Goal: Task Accomplishment & Management: Use online tool/utility

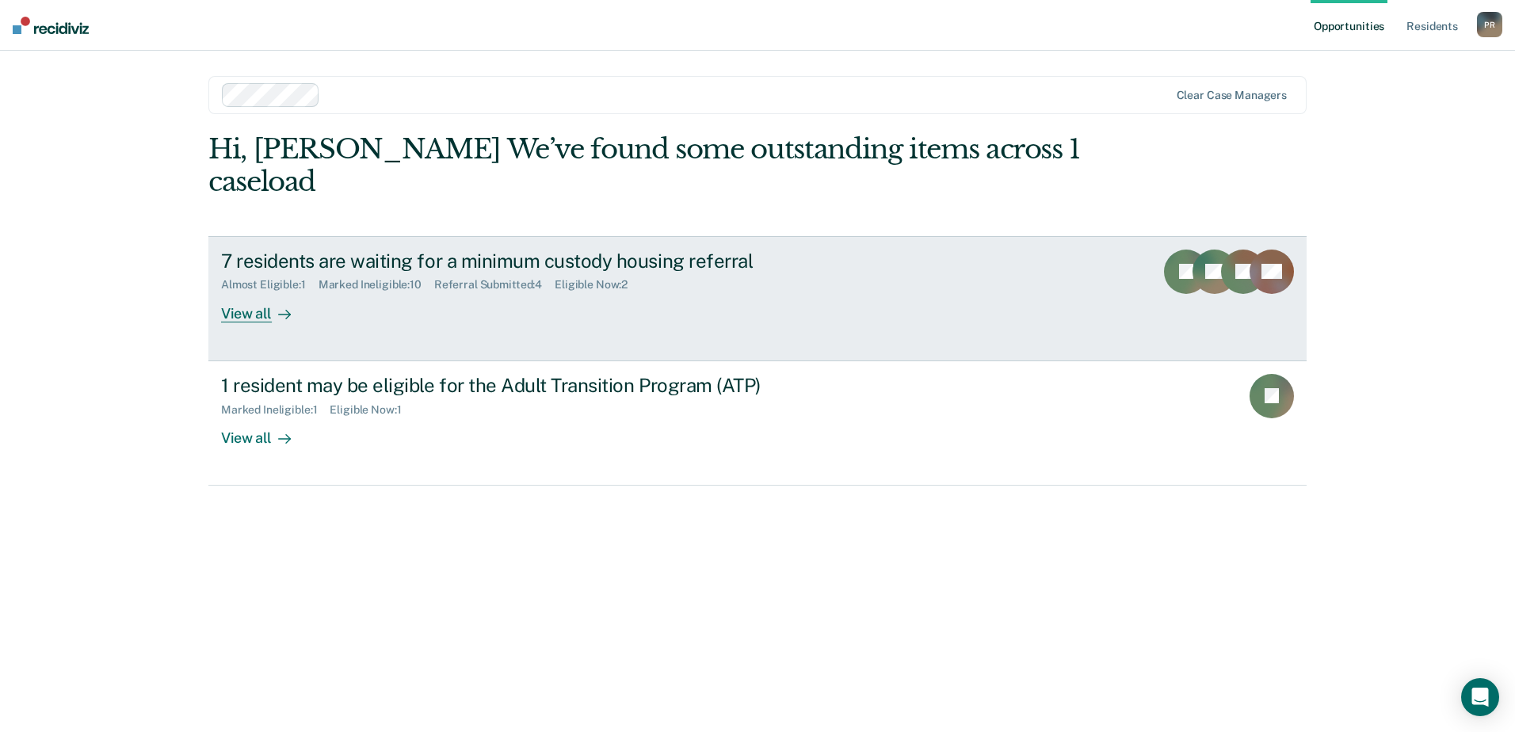
click at [248, 292] on div "View all" at bounding box center [265, 307] width 89 height 31
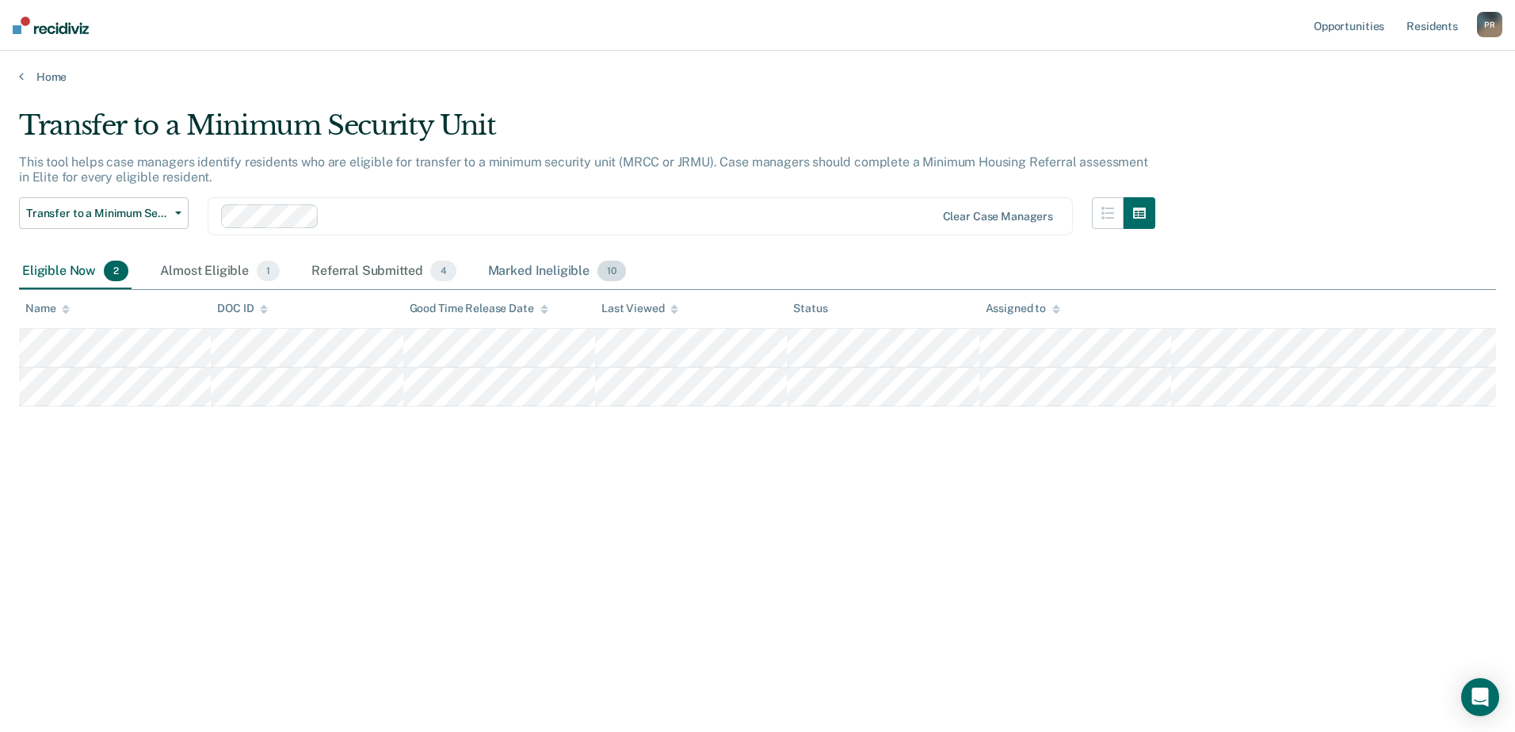
click at [588, 275] on div "Marked Ineligible 10" at bounding box center [557, 271] width 144 height 35
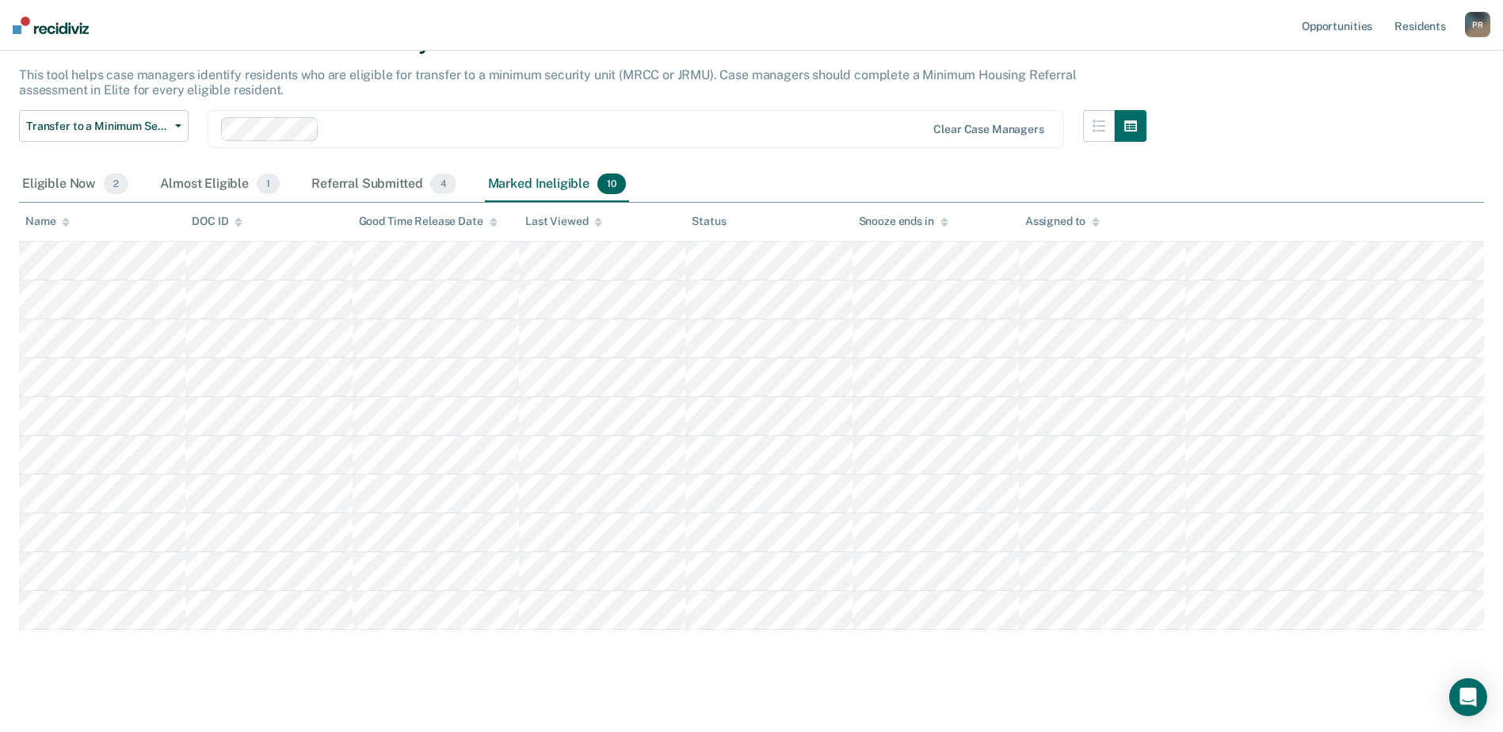
scroll to position [99, 0]
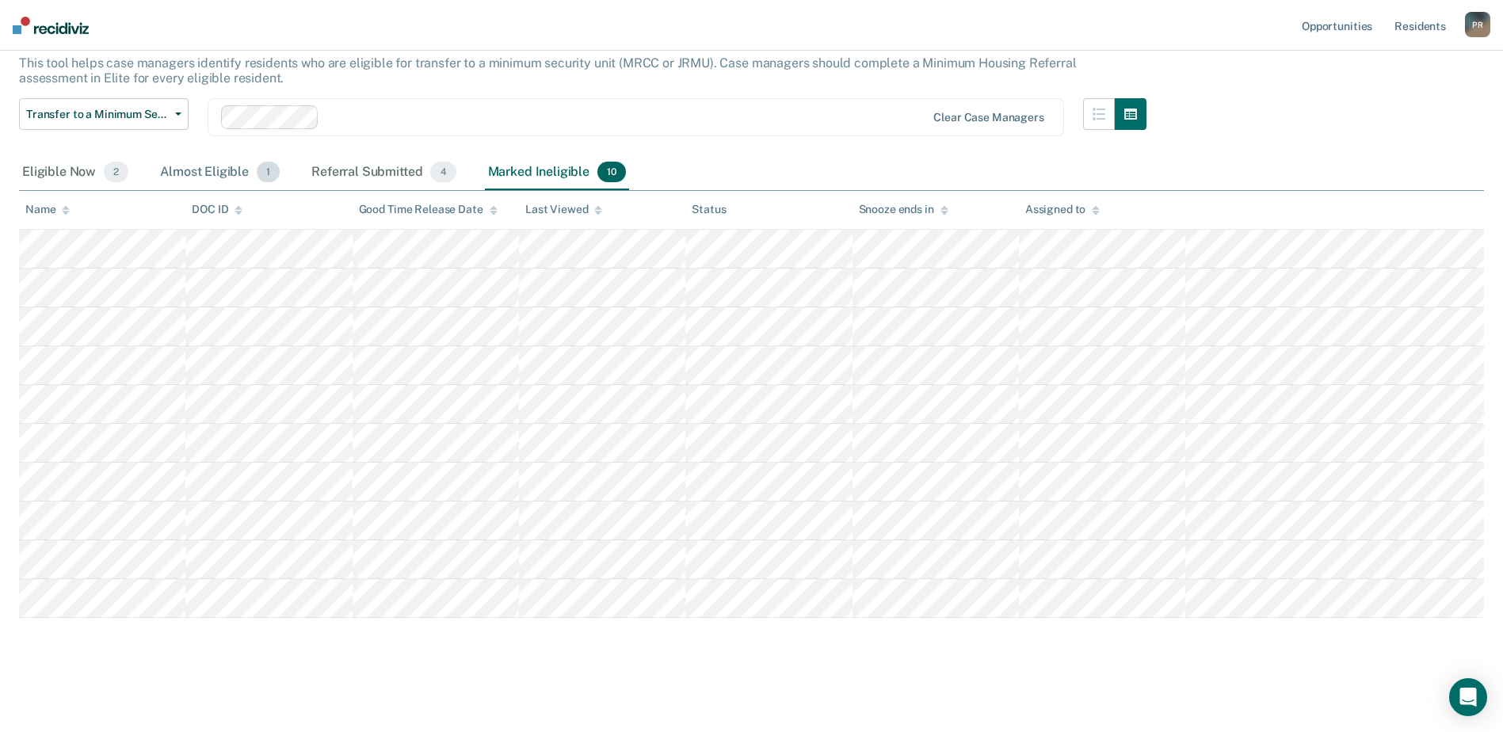
click at [188, 170] on div "Almost Eligible 1" at bounding box center [220, 172] width 126 height 35
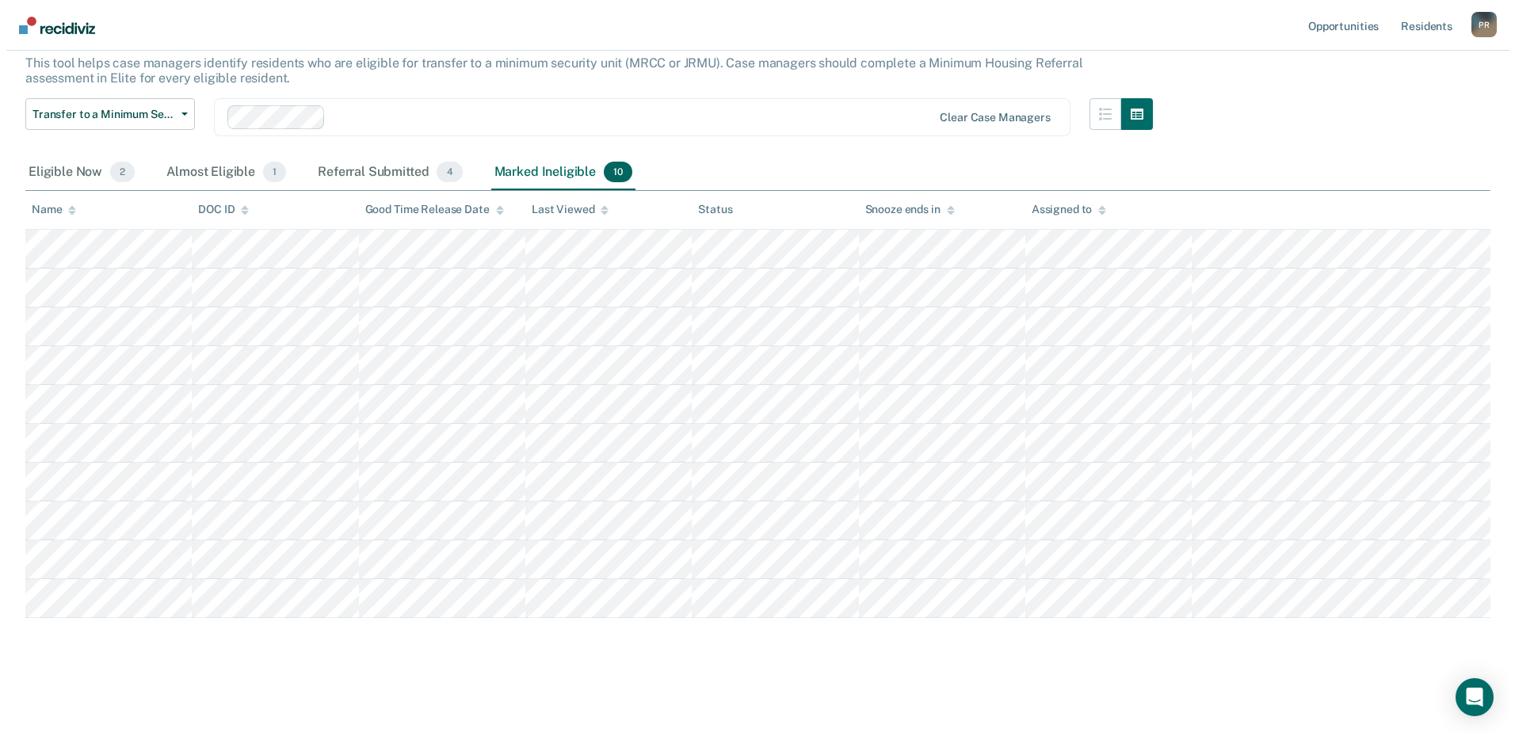
scroll to position [0, 0]
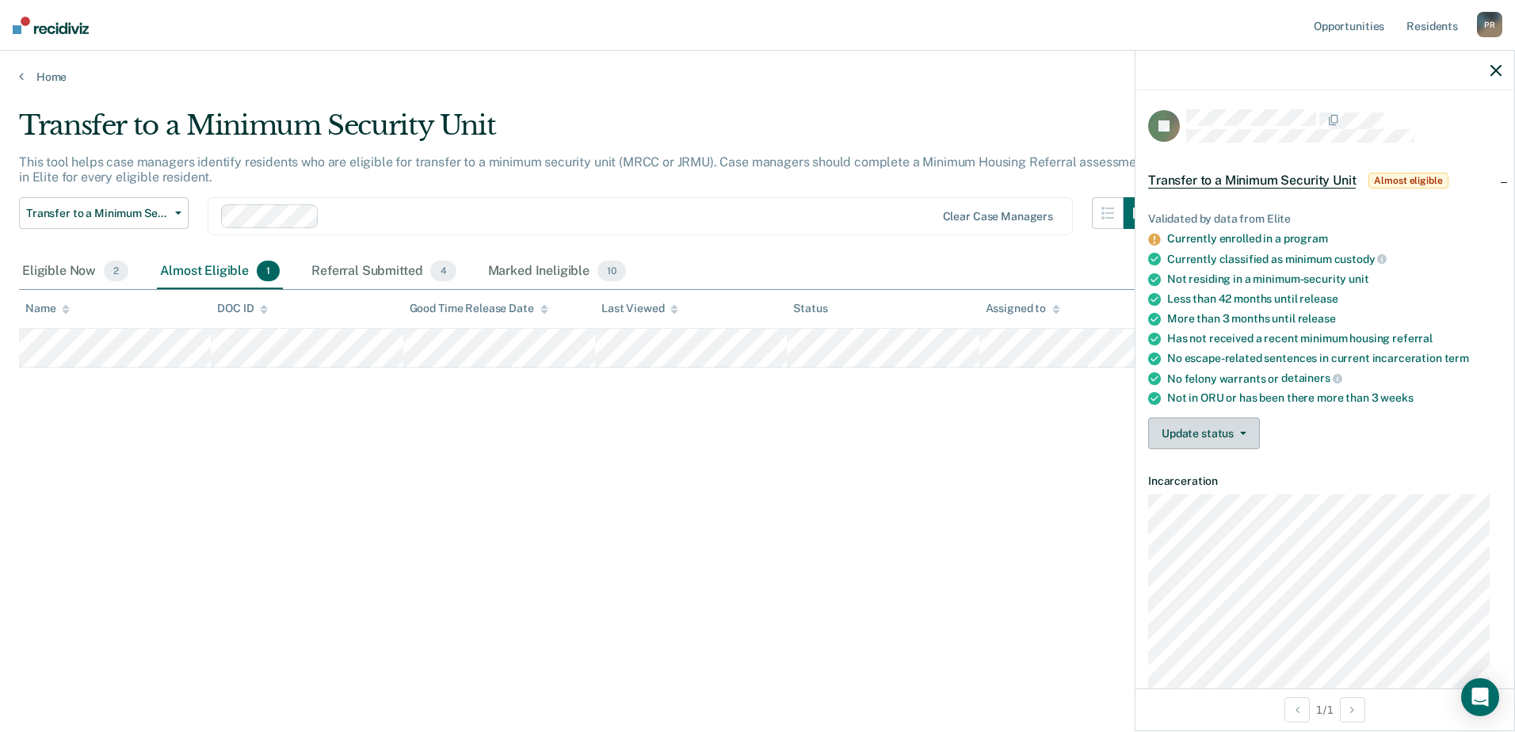
click at [1232, 439] on button "Update status" at bounding box center [1204, 434] width 112 height 32
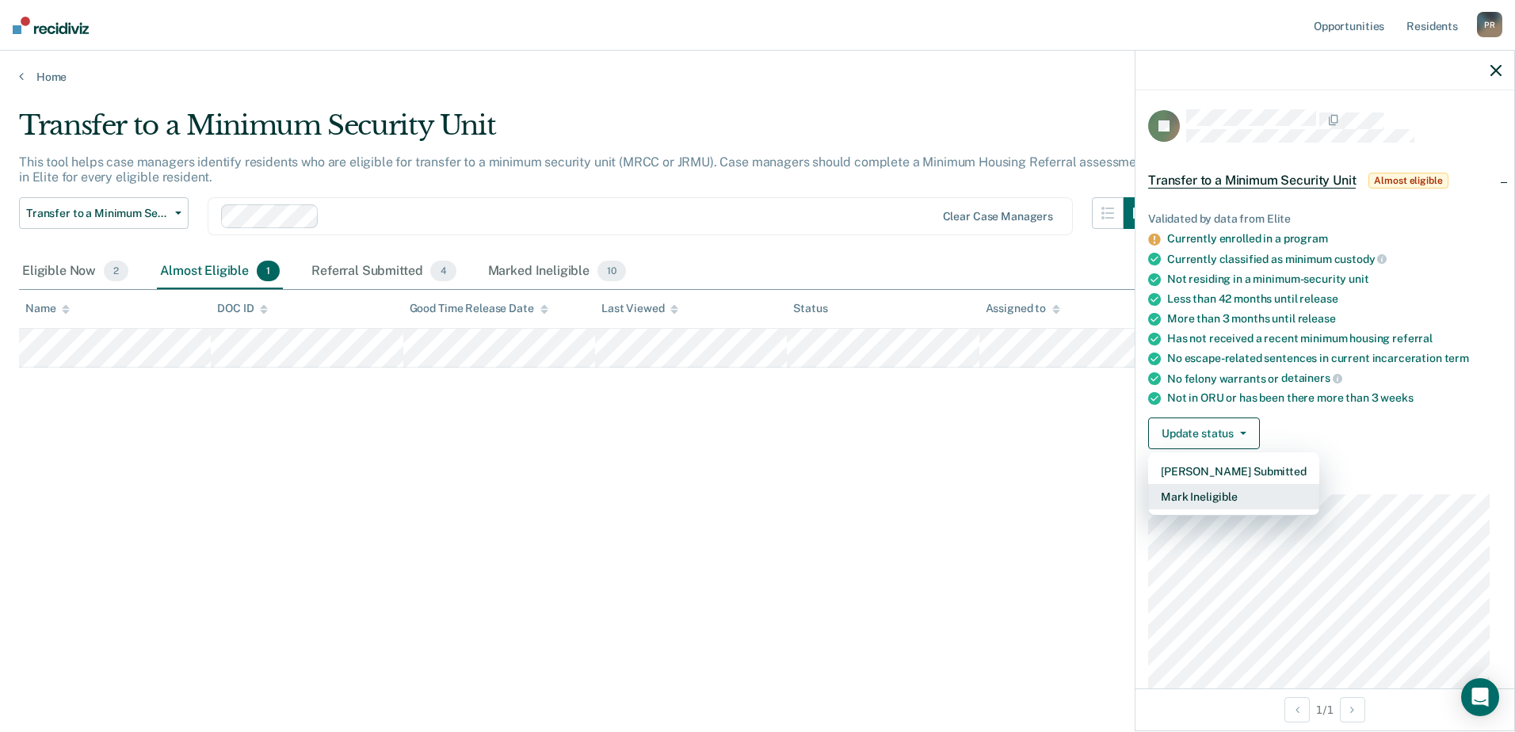
click at [1209, 494] on button "Mark Ineligible" at bounding box center [1233, 496] width 171 height 25
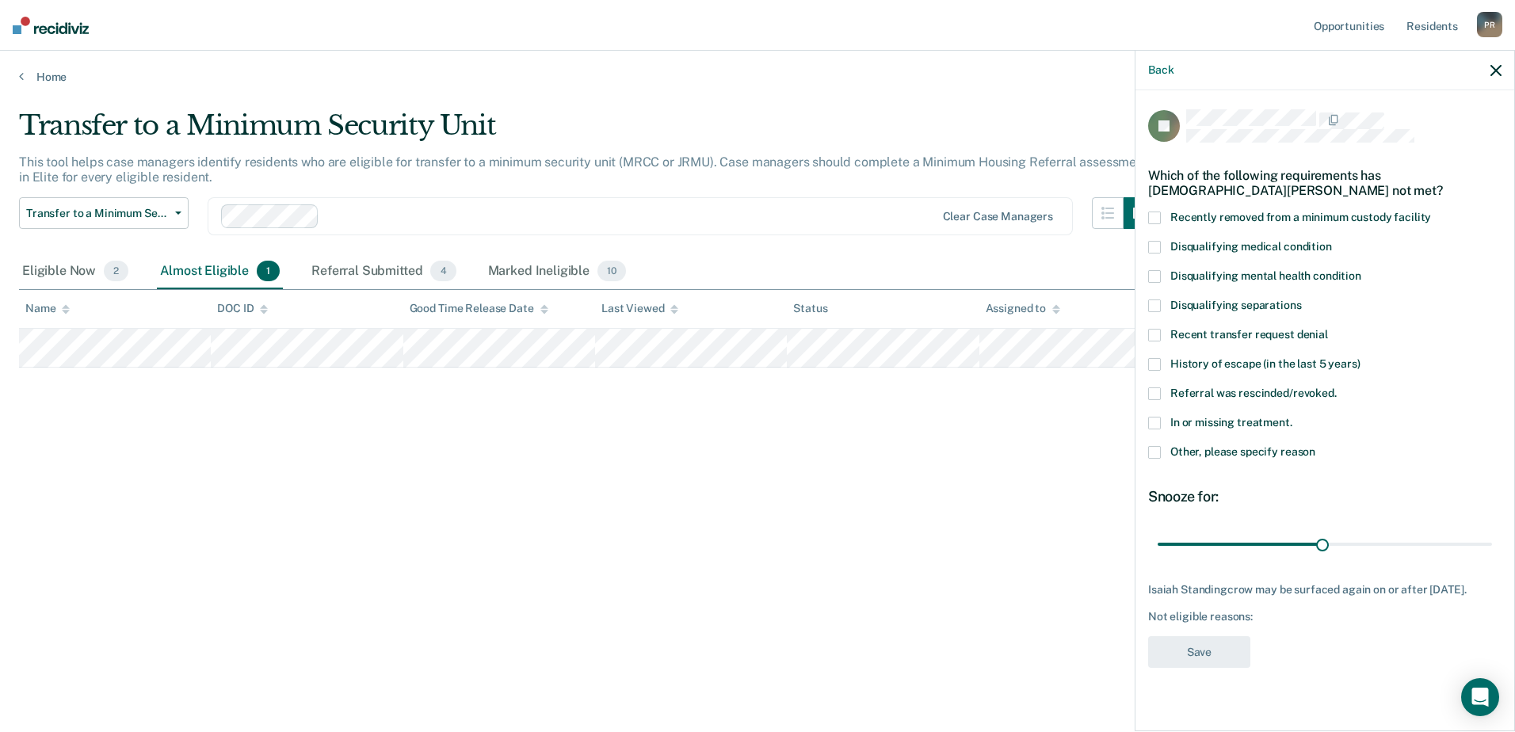
click at [1159, 425] on span at bounding box center [1154, 423] width 13 height 13
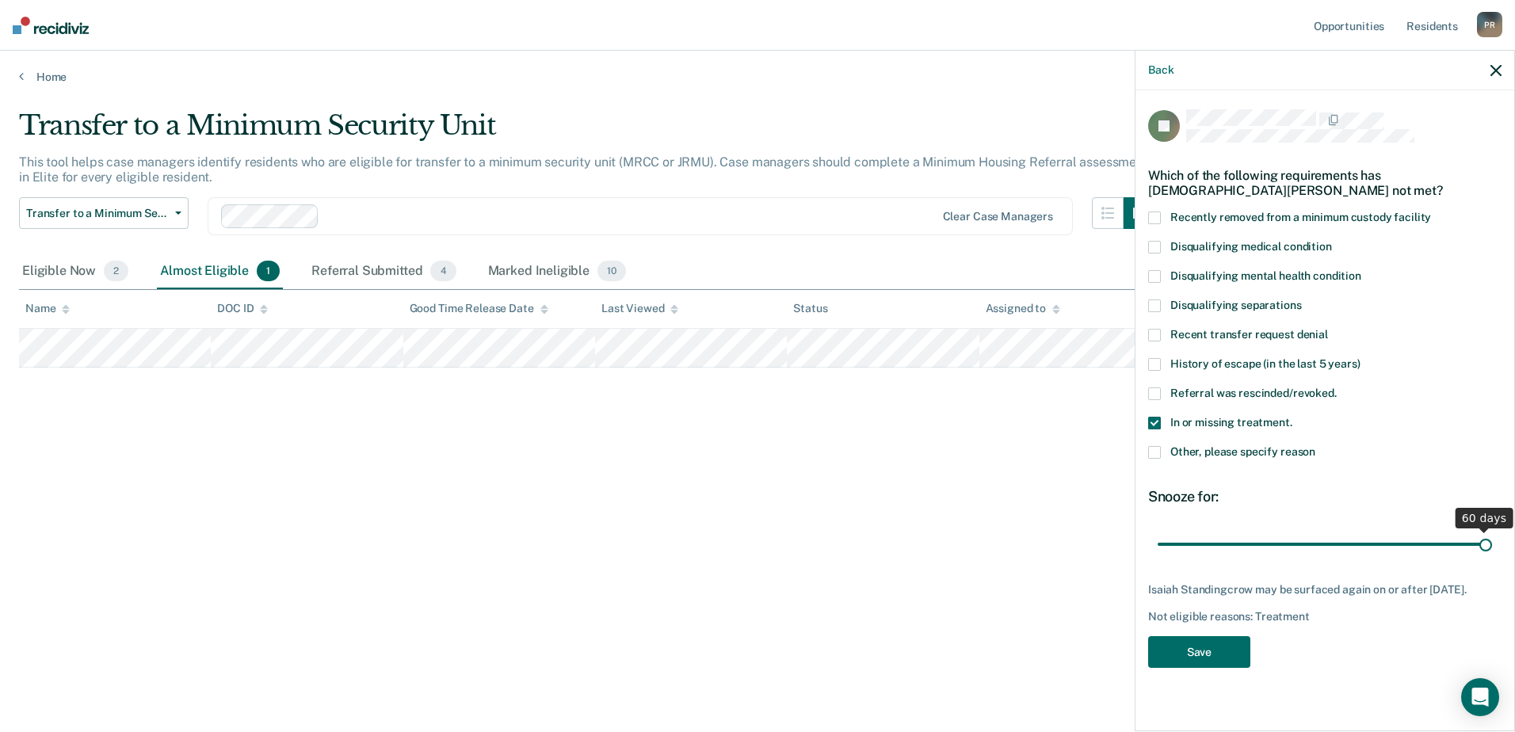
drag, startPoint x: 1324, startPoint y: 547, endPoint x: 1490, endPoint y: 538, distance: 165.8
type input "60"
click at [1492, 545] on input "range" at bounding box center [1325, 544] width 334 height 28
click at [1155, 452] on span at bounding box center [1154, 452] width 13 height 13
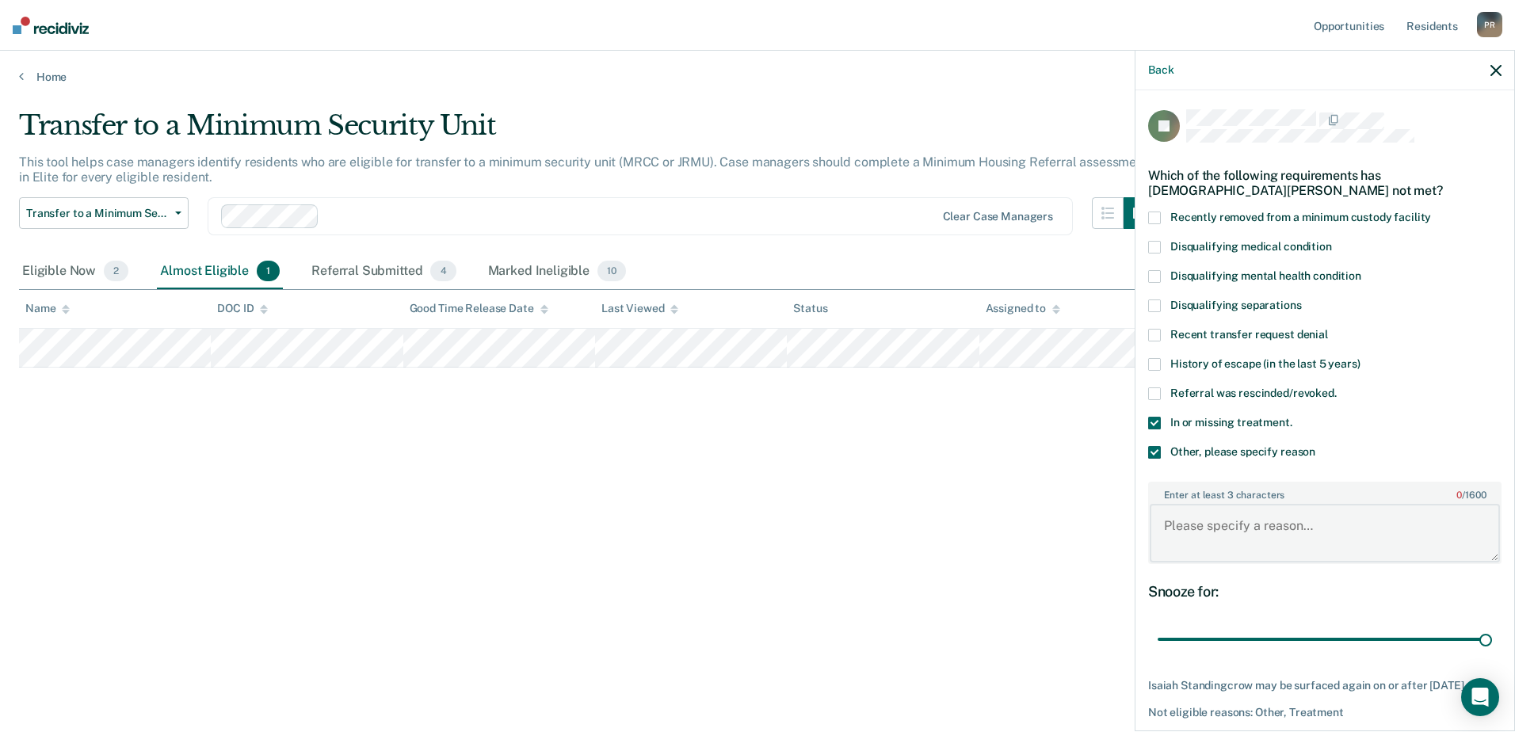
click at [1186, 521] on textarea "Enter at least 3 characters 0 / 1600" at bounding box center [1325, 533] width 350 height 59
type textarea "Currently in CRP but will be starting CBISA in the next week or so. Estimated e…"
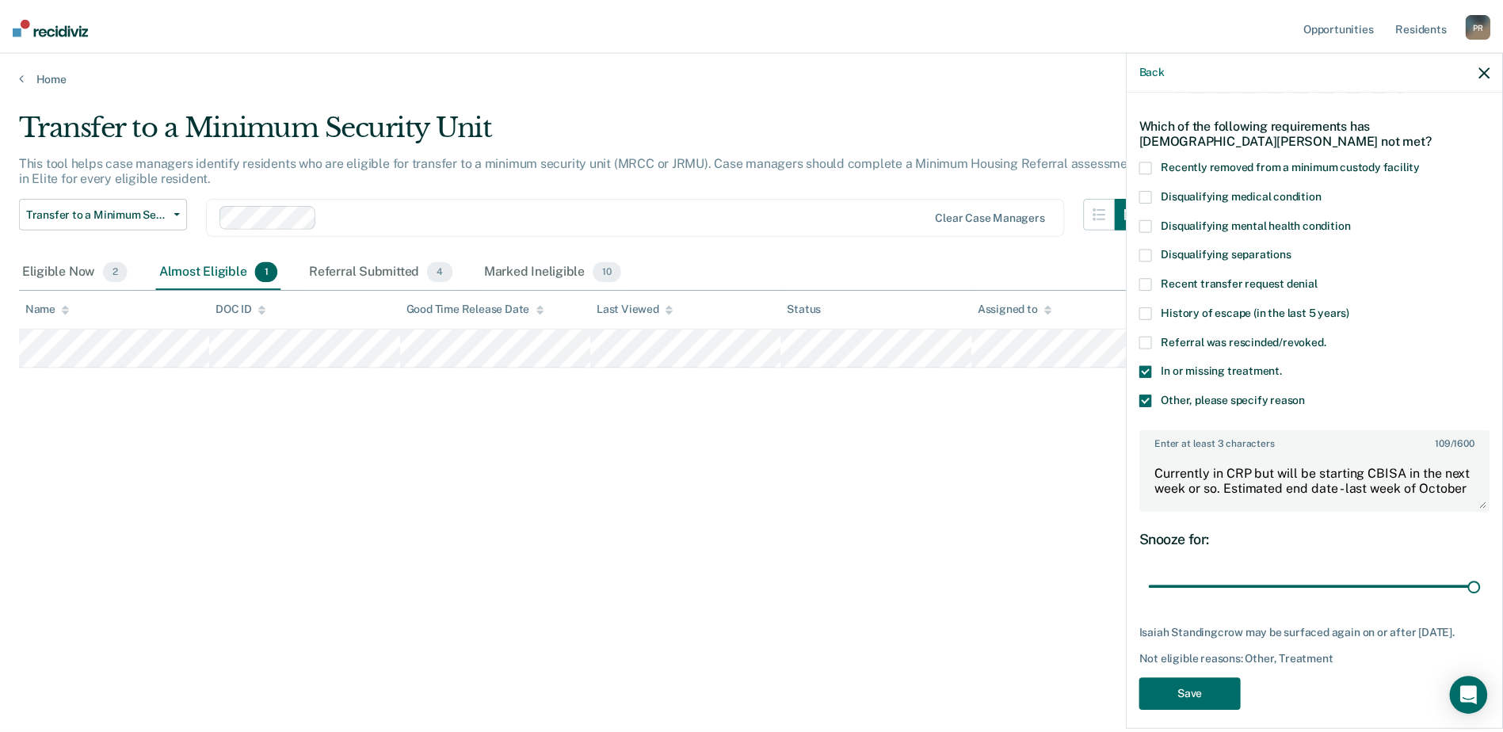
scroll to position [66, 0]
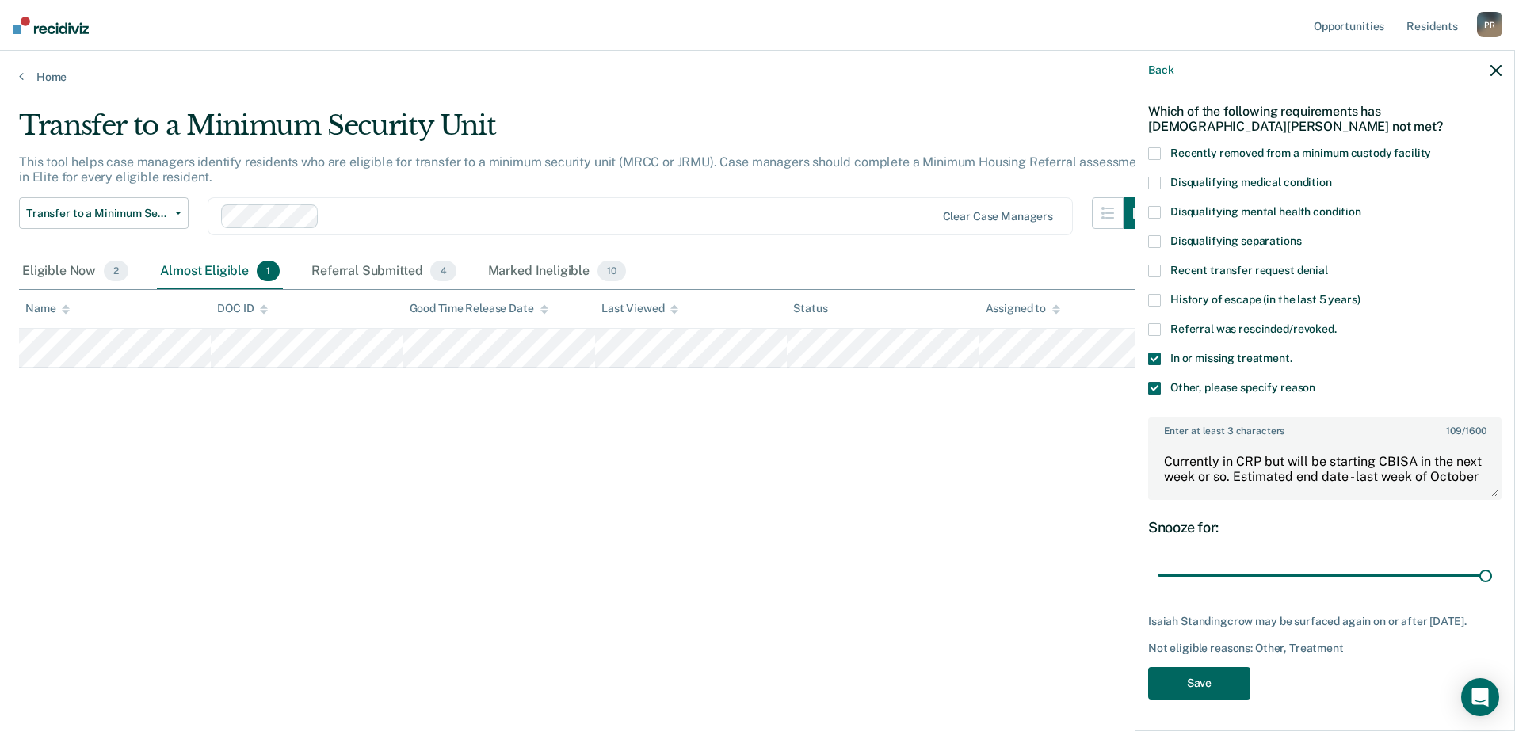
click at [1231, 694] on button "Save" at bounding box center [1199, 683] width 102 height 32
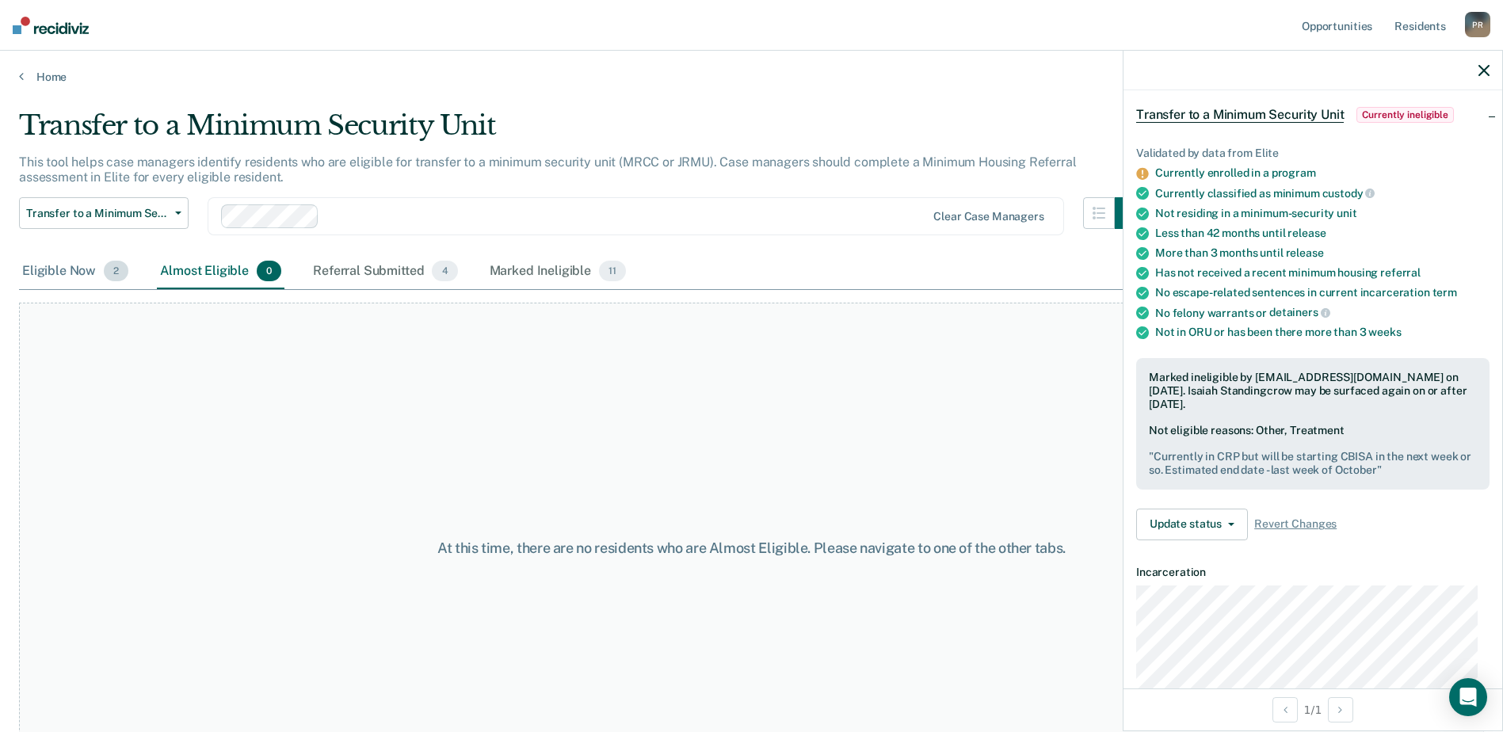
click at [56, 277] on div "Eligible Now 2" at bounding box center [75, 271] width 113 height 35
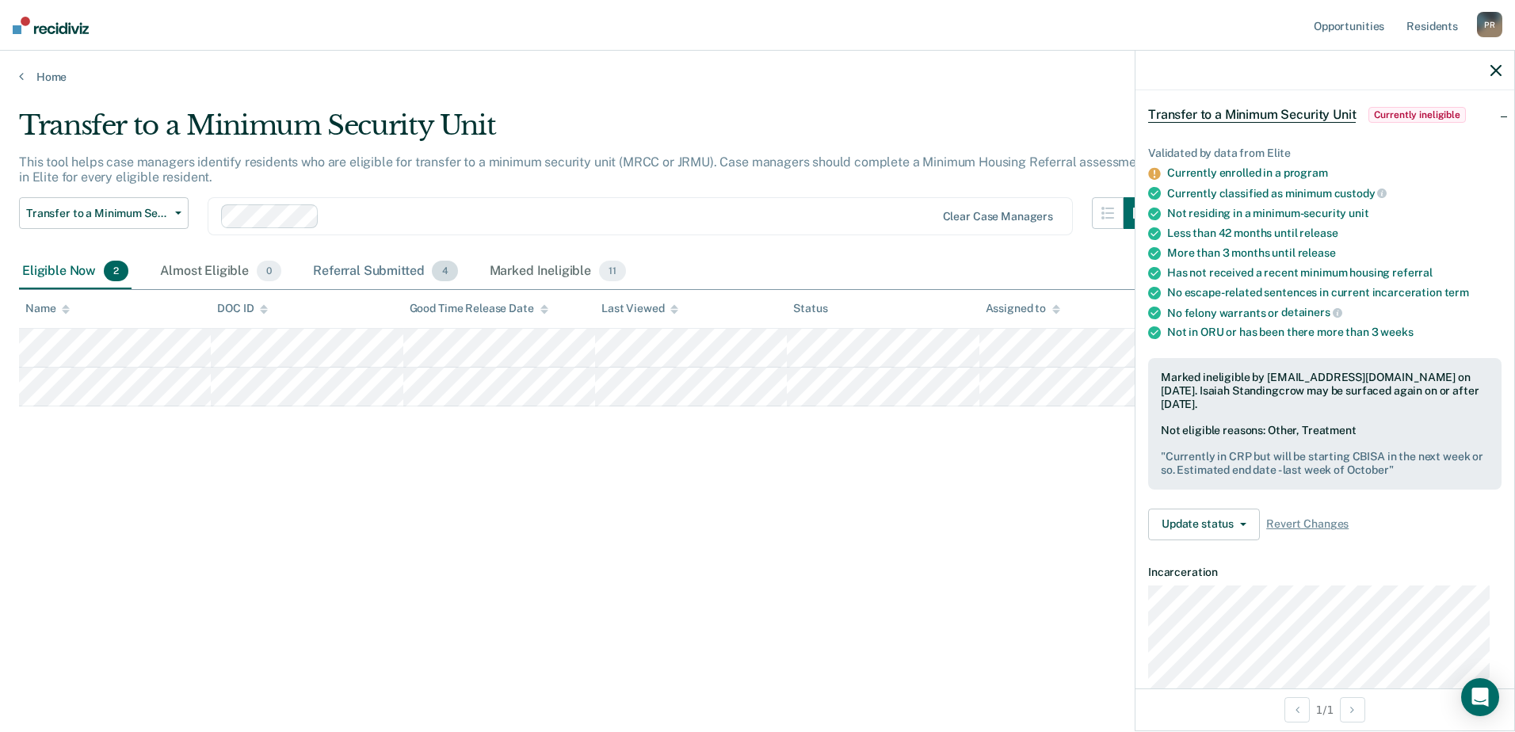
click at [339, 274] on div "Referral Submitted 4" at bounding box center [385, 271] width 151 height 35
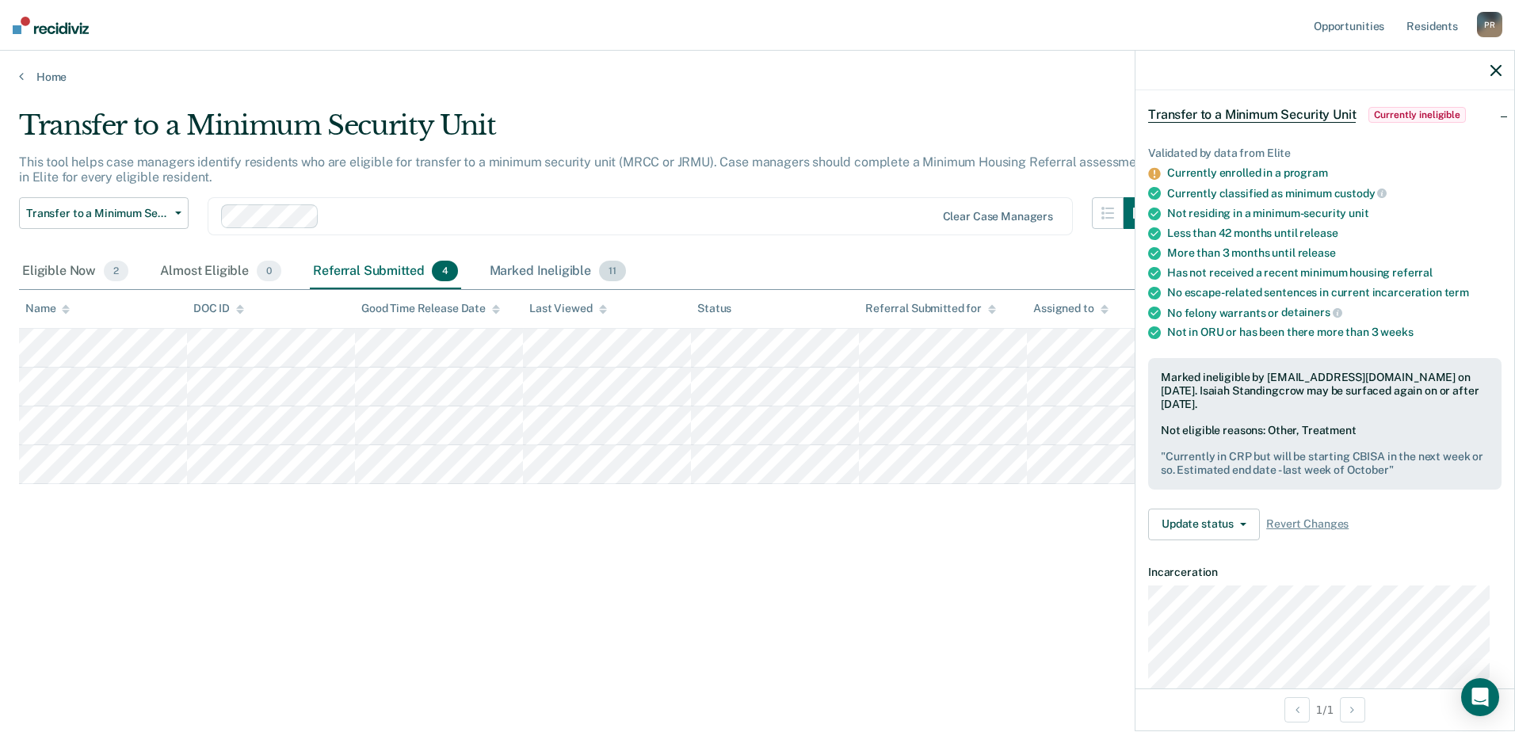
click at [544, 267] on div "Marked Ineligible 11" at bounding box center [558, 271] width 143 height 35
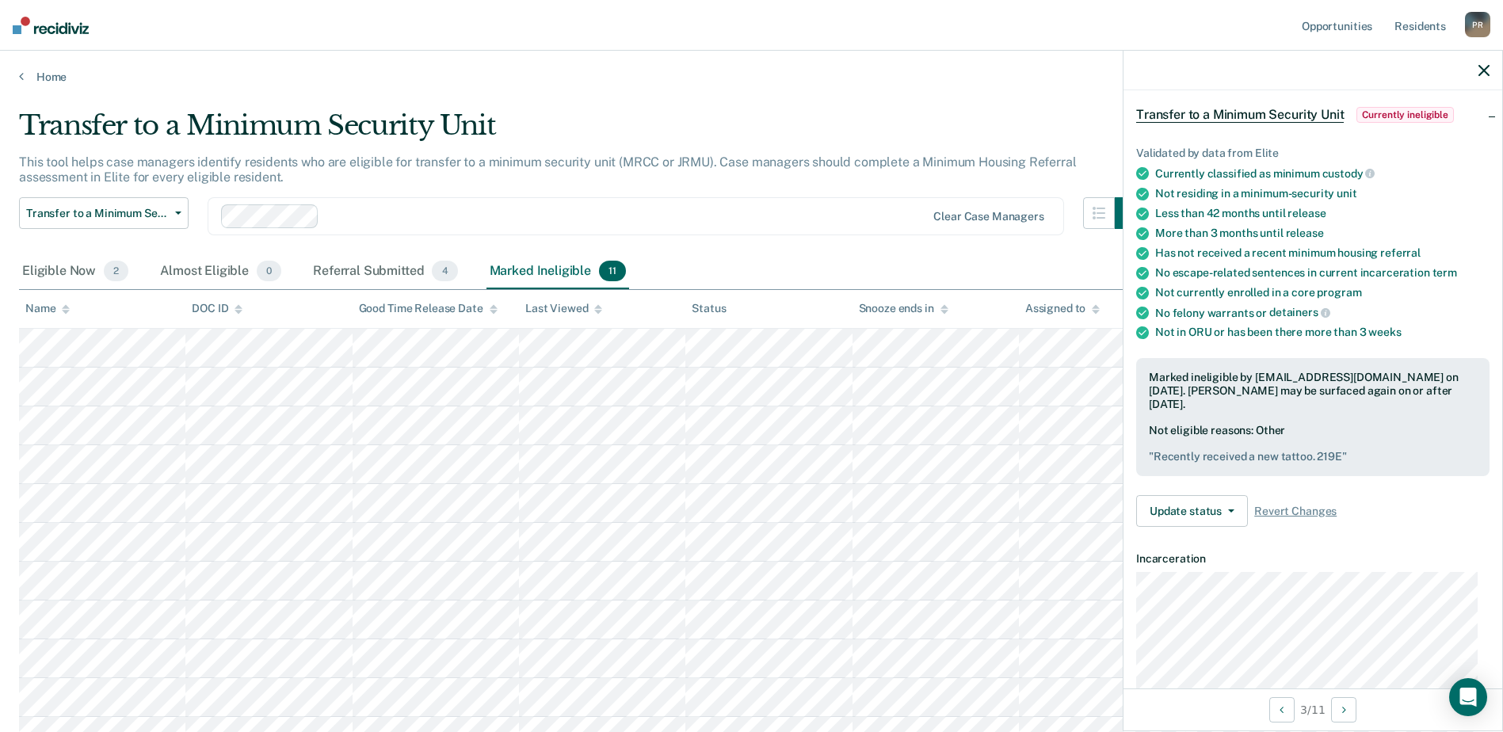
scroll to position [79, 0]
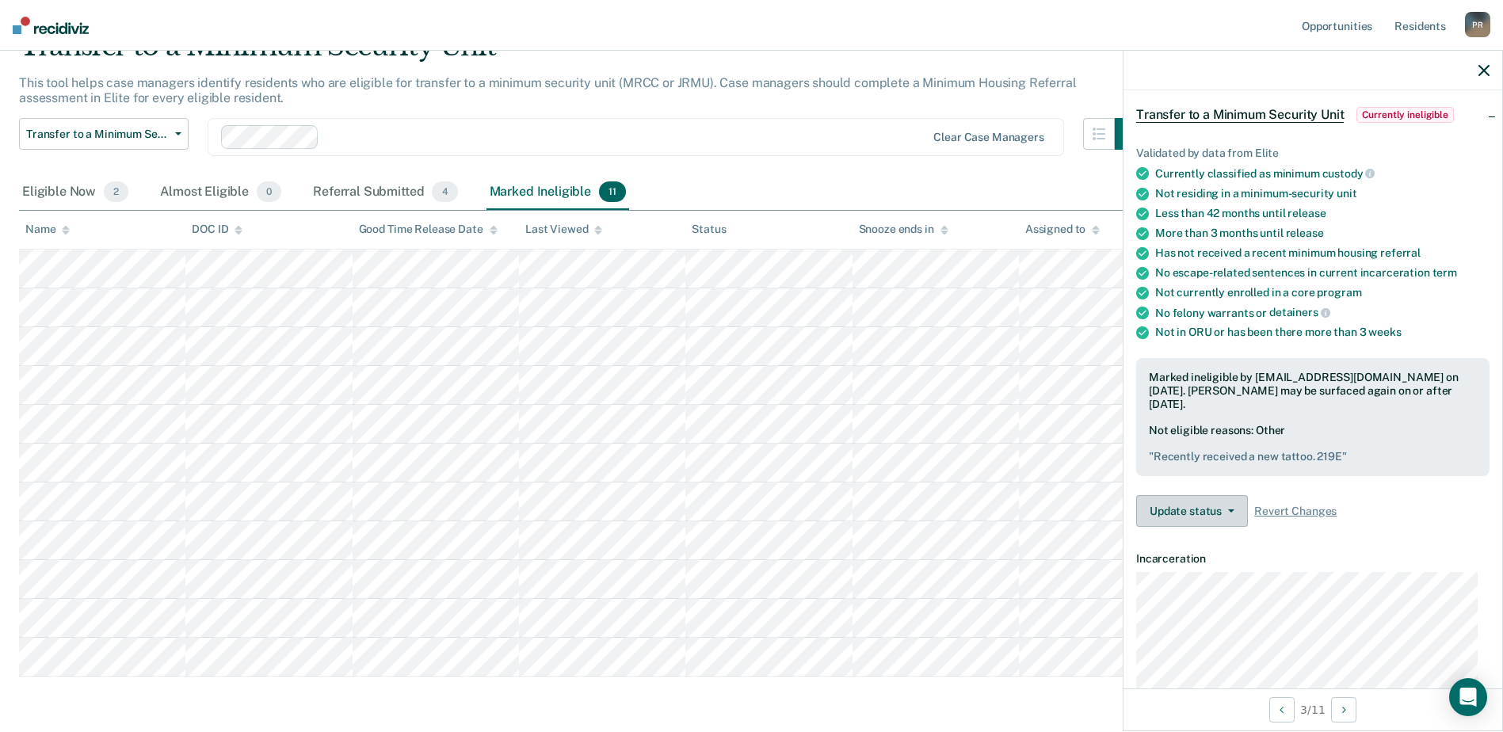
click at [1241, 503] on button "Update status" at bounding box center [1192, 511] width 112 height 32
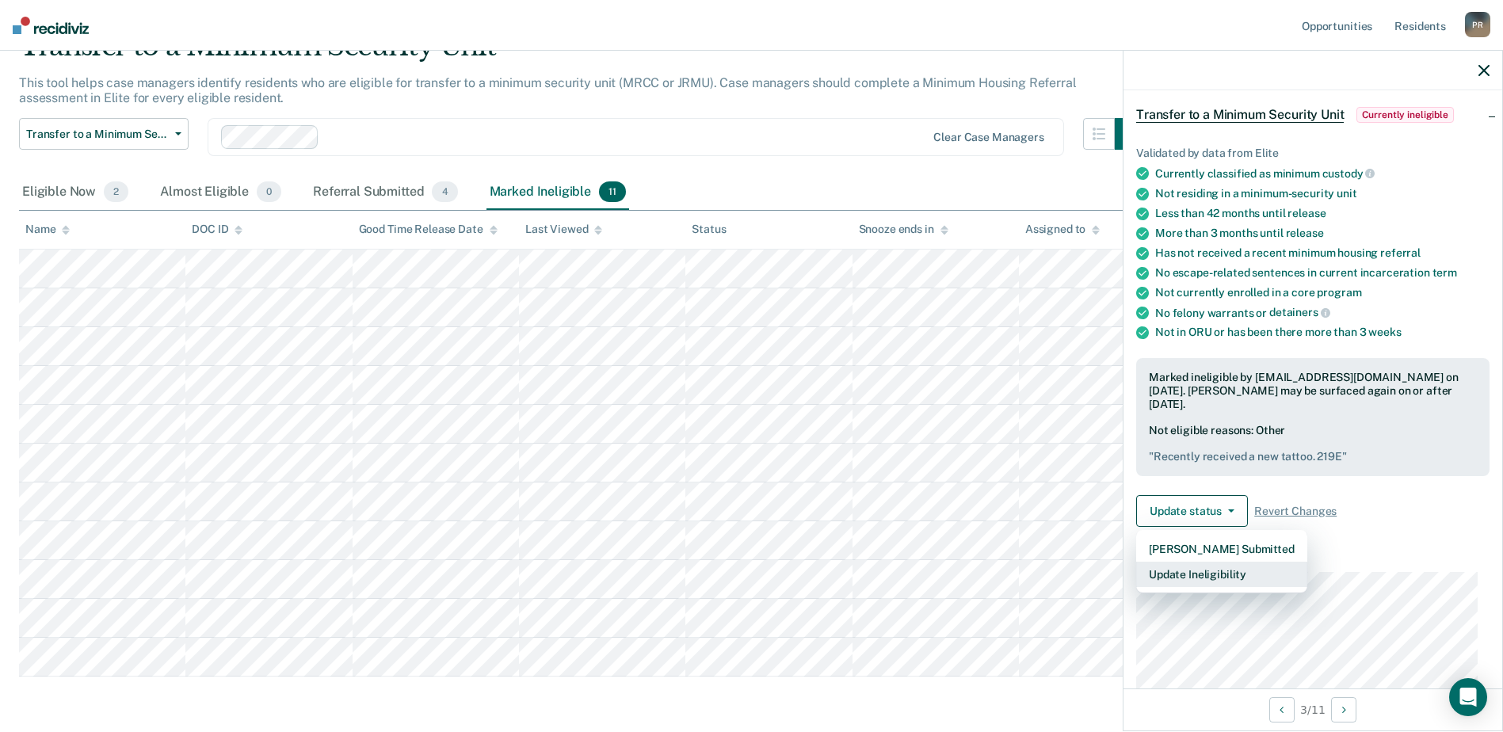
click at [1235, 562] on button "Update Ineligibility" at bounding box center [1221, 574] width 171 height 25
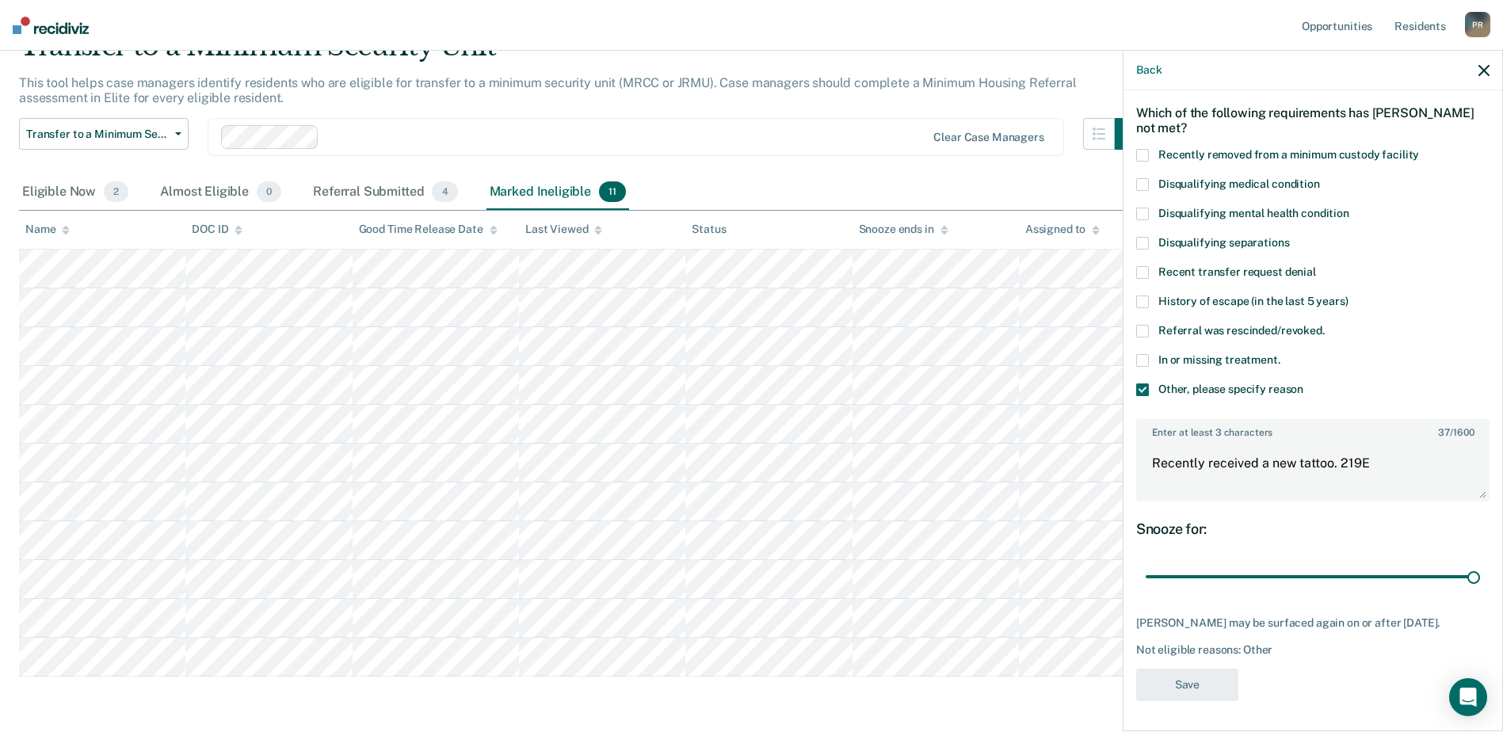
click at [1480, 72] on icon "button" at bounding box center [1484, 70] width 11 height 11
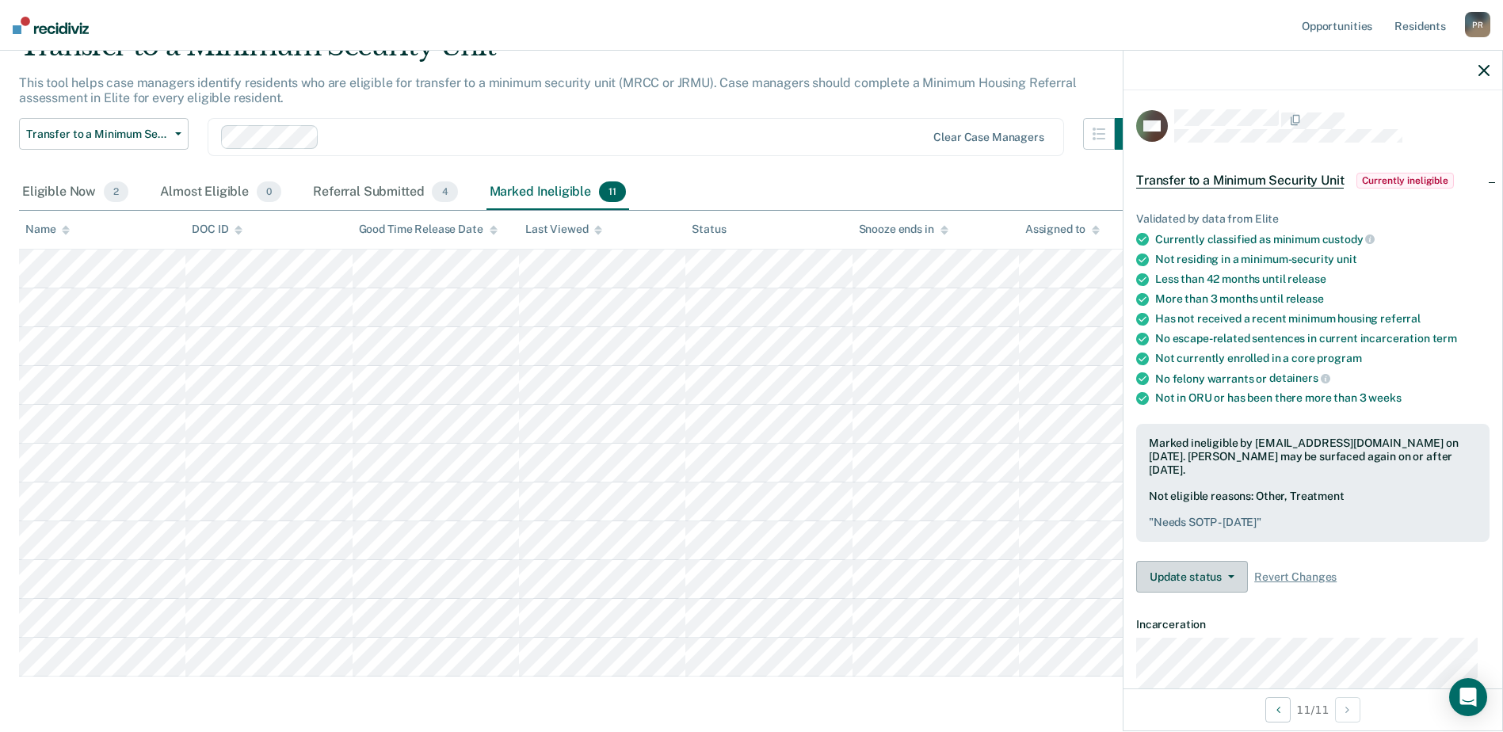
click at [1231, 576] on icon "button" at bounding box center [1231, 576] width 6 height 3
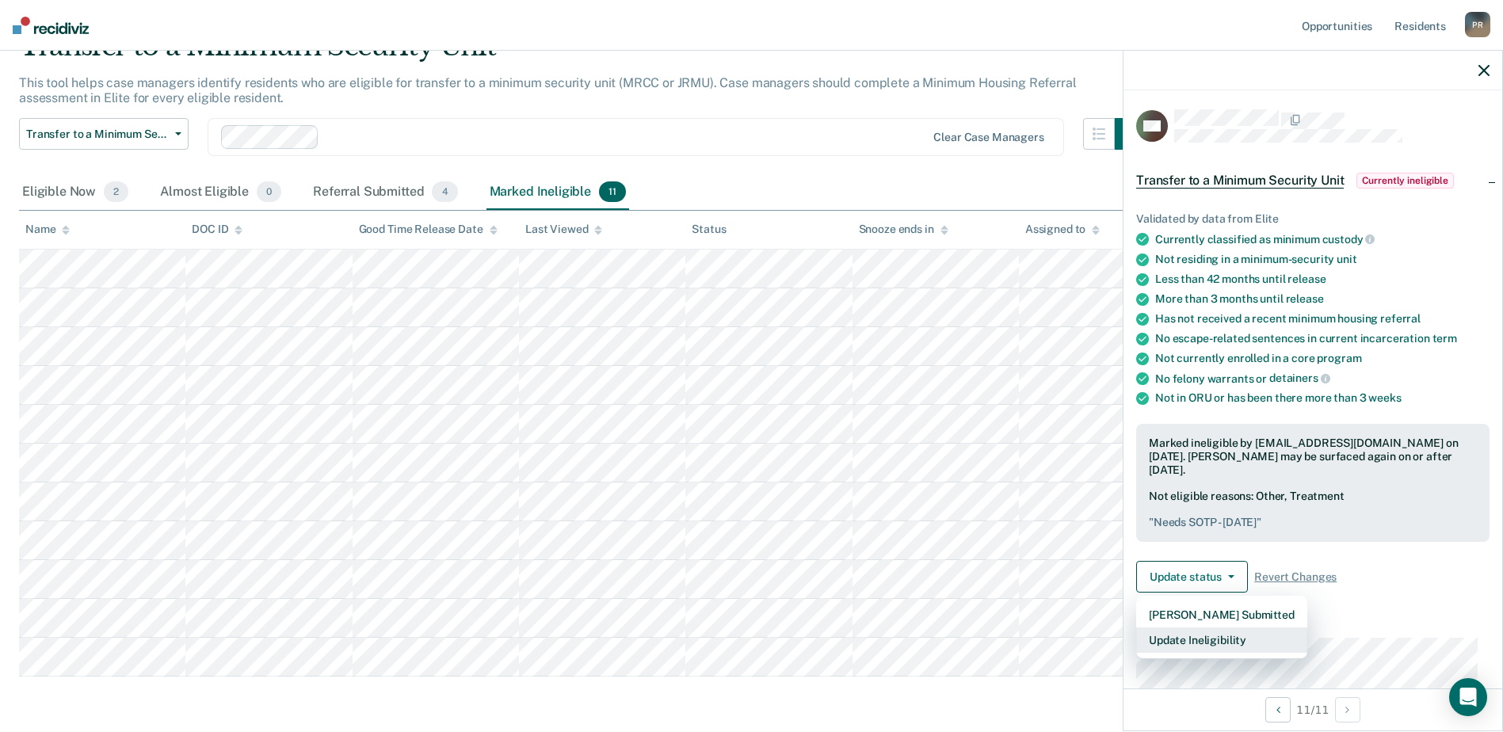
click at [1198, 647] on button "Update Ineligibility" at bounding box center [1221, 640] width 171 height 25
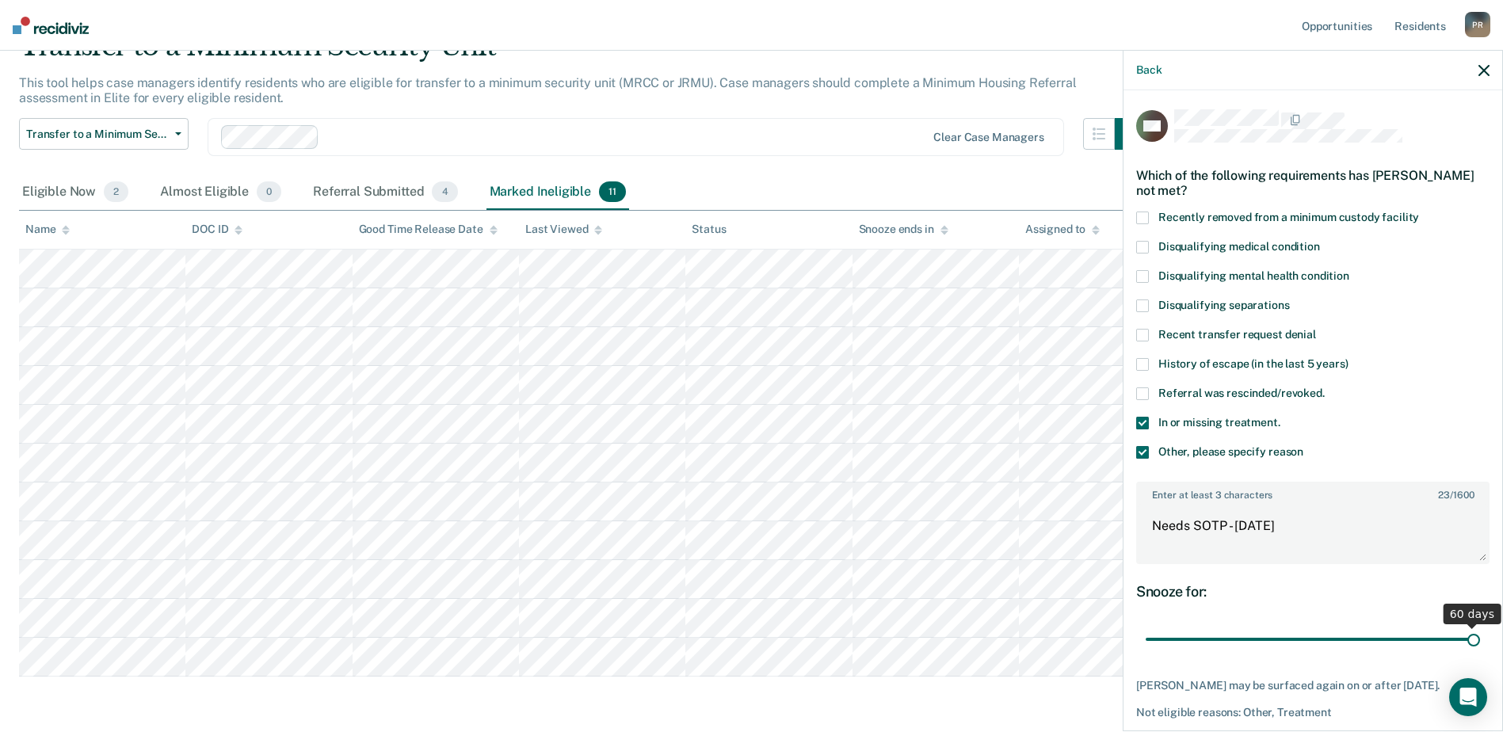
drag, startPoint x: 1462, startPoint y: 639, endPoint x: 1477, endPoint y: 641, distance: 15.1
click at [1477, 641] on input "range" at bounding box center [1313, 640] width 334 height 28
click at [1146, 453] on span at bounding box center [1142, 452] width 13 height 13
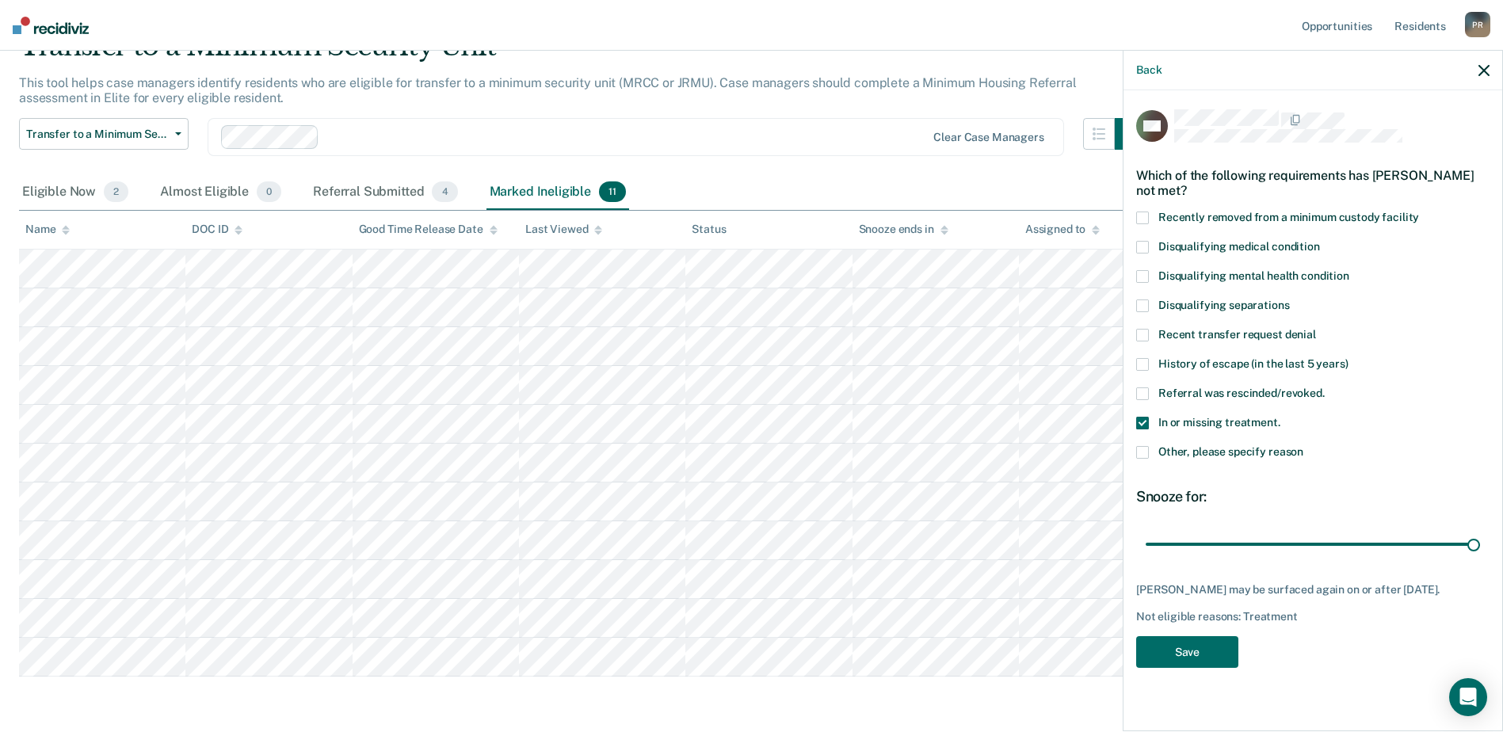
click at [1148, 454] on span at bounding box center [1142, 452] width 13 height 13
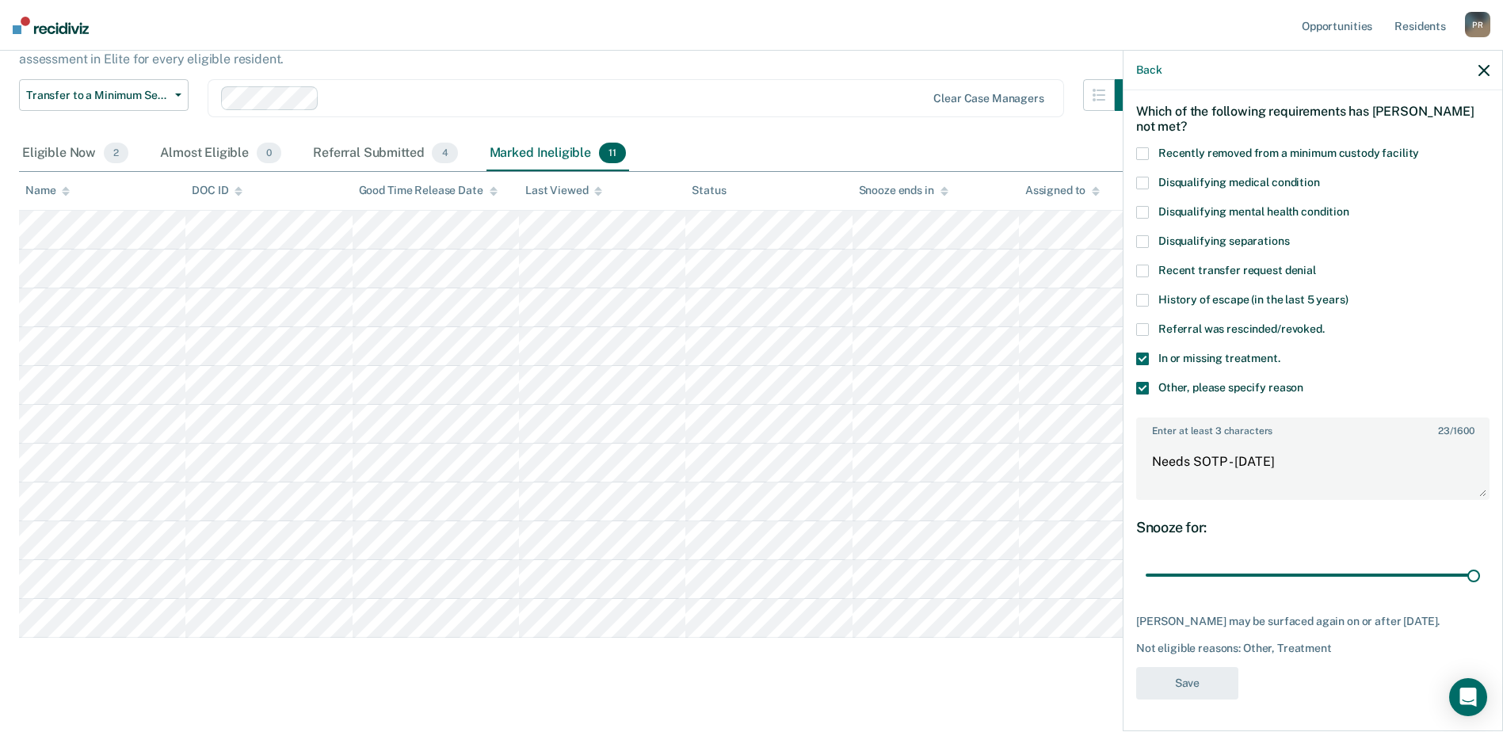
scroll to position [138, 0]
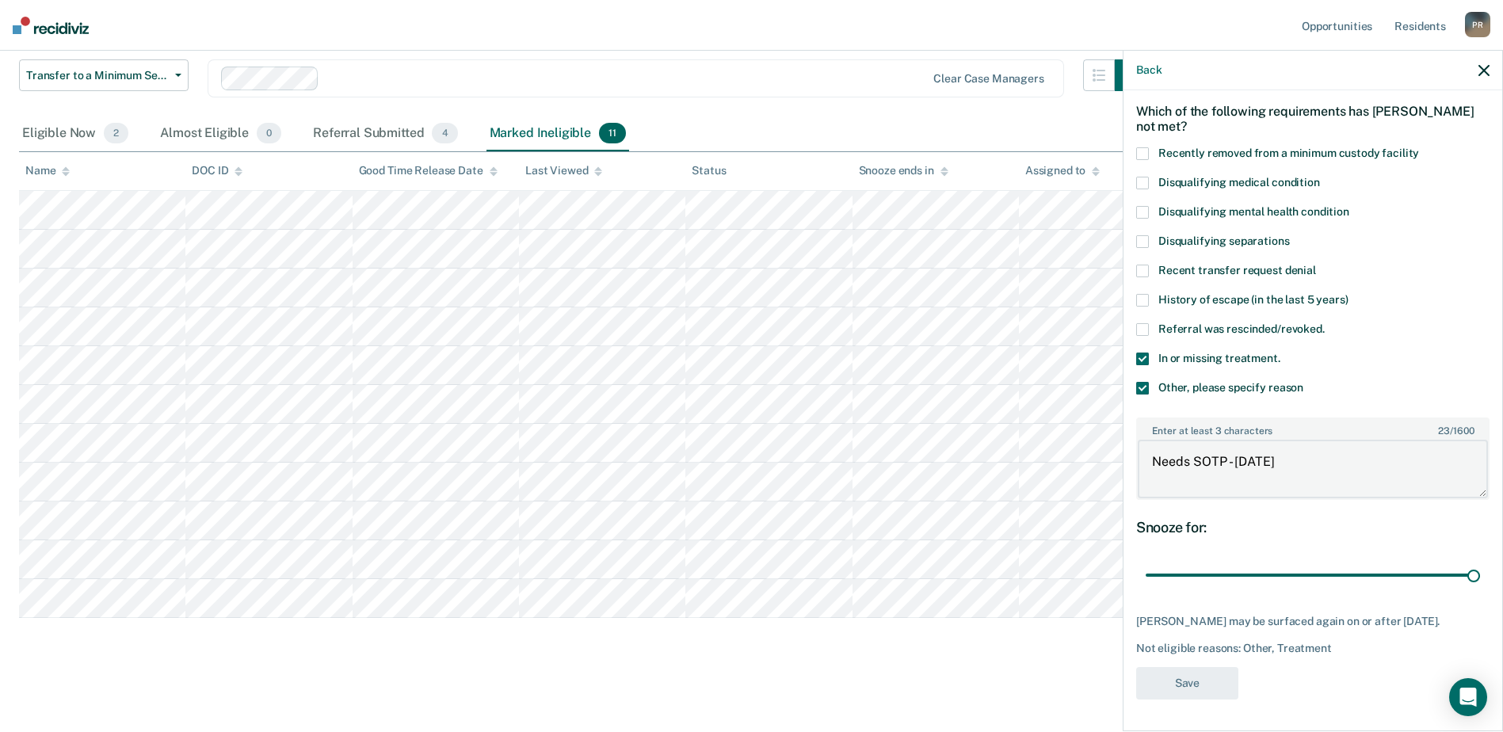
click at [1300, 441] on textarea "Needs SOTP - [DATE]" at bounding box center [1313, 469] width 350 height 59
type textarea "Needs SOTP - [DATE]"
click at [1193, 681] on button "Save" at bounding box center [1187, 683] width 102 height 32
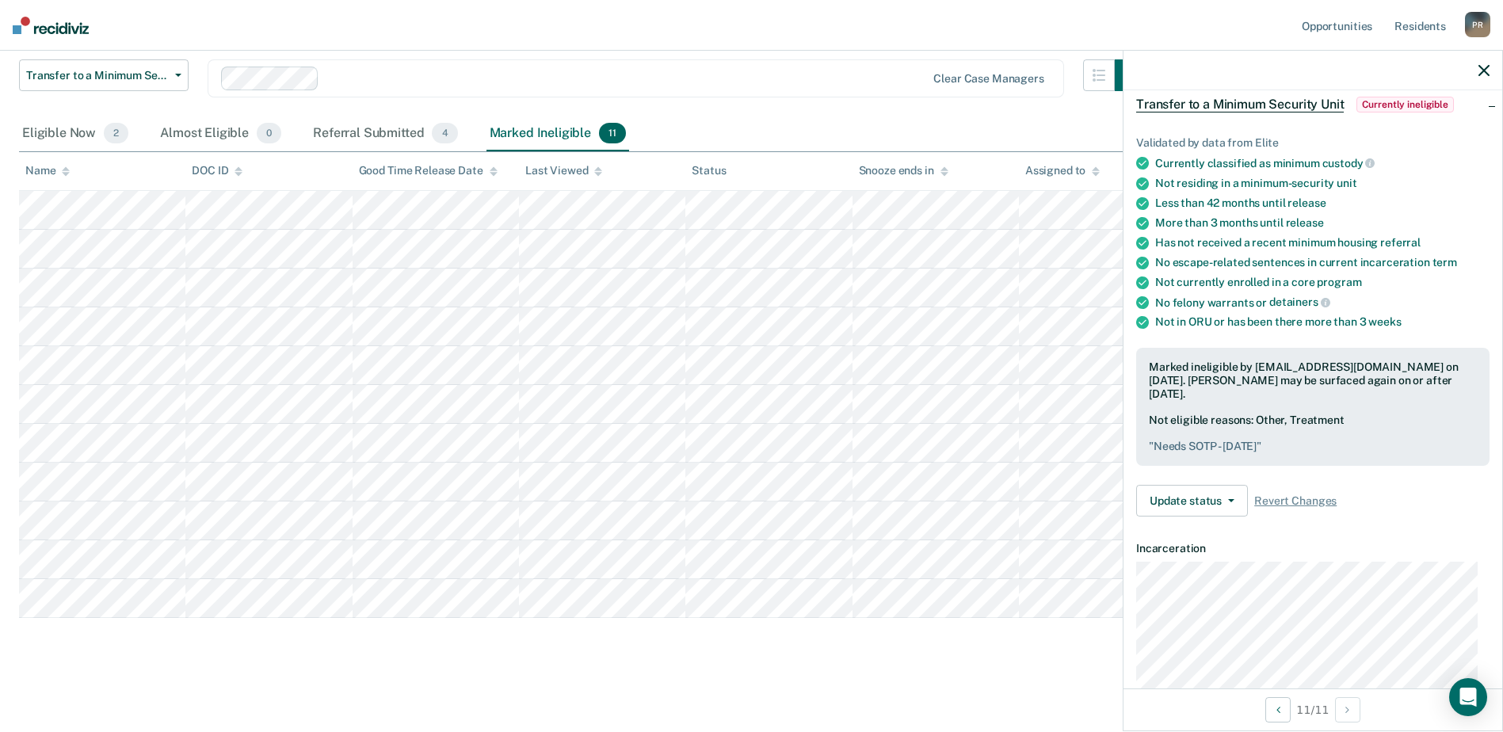
click at [508, 665] on main "Transfer to a Minimum Security Unit This tool helps case managers identify resi…" at bounding box center [751, 336] width 1503 height 781
click at [1232, 499] on icon "button" at bounding box center [1231, 500] width 6 height 3
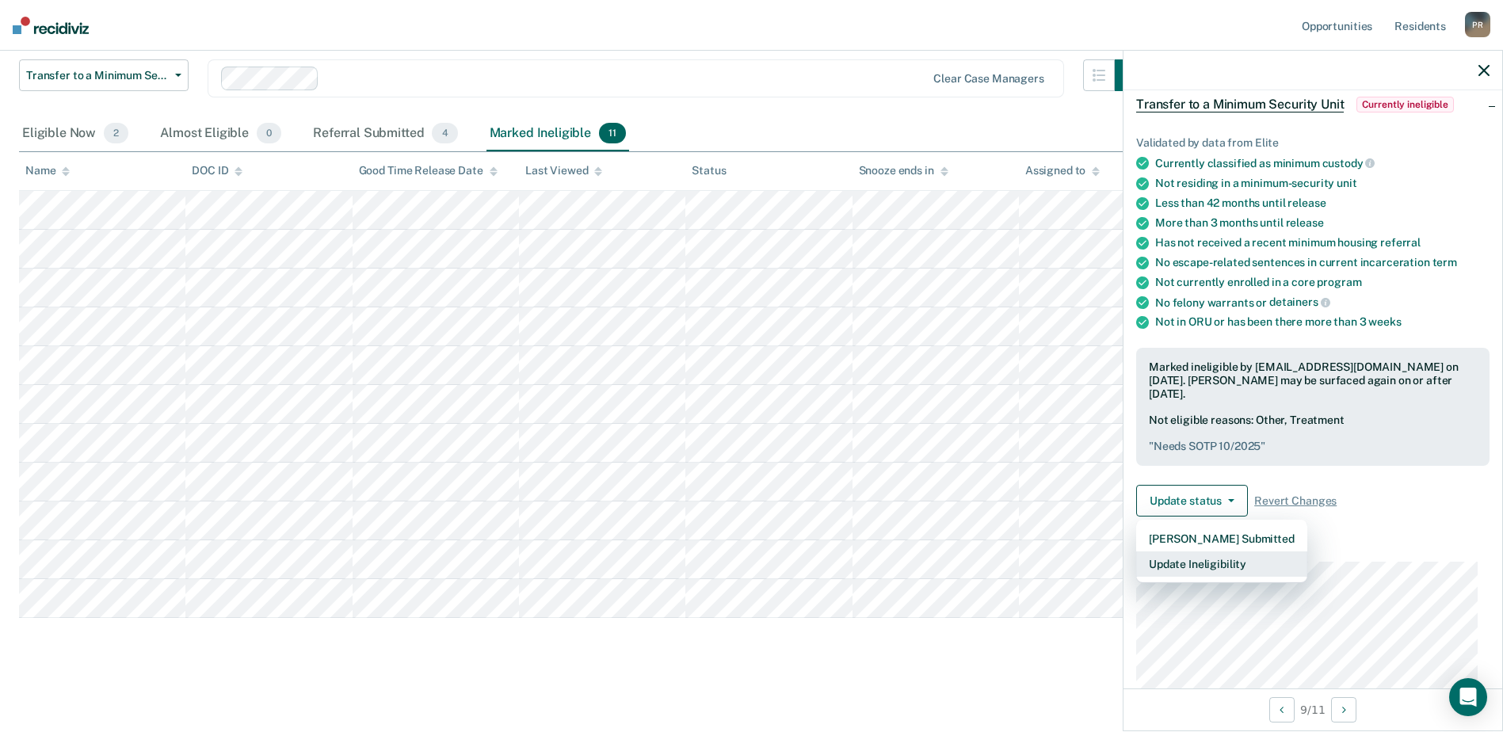
click at [1246, 561] on button "Update Ineligibility" at bounding box center [1221, 564] width 171 height 25
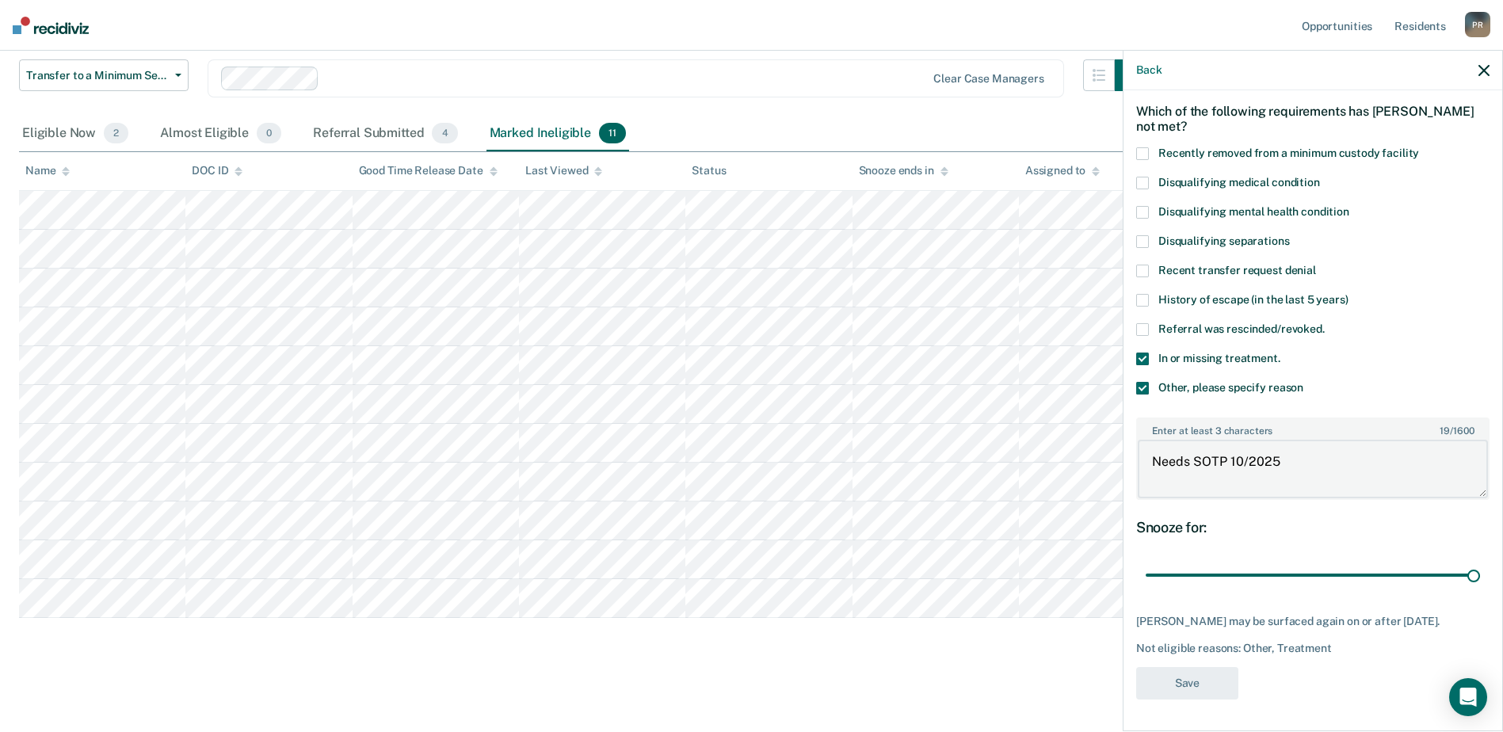
click at [1296, 456] on textarea "Needs SOTP 10/2025" at bounding box center [1313, 469] width 350 height 59
type textarea "Needs SOTP 10/2025"
click at [1176, 685] on button "Save" at bounding box center [1187, 683] width 102 height 32
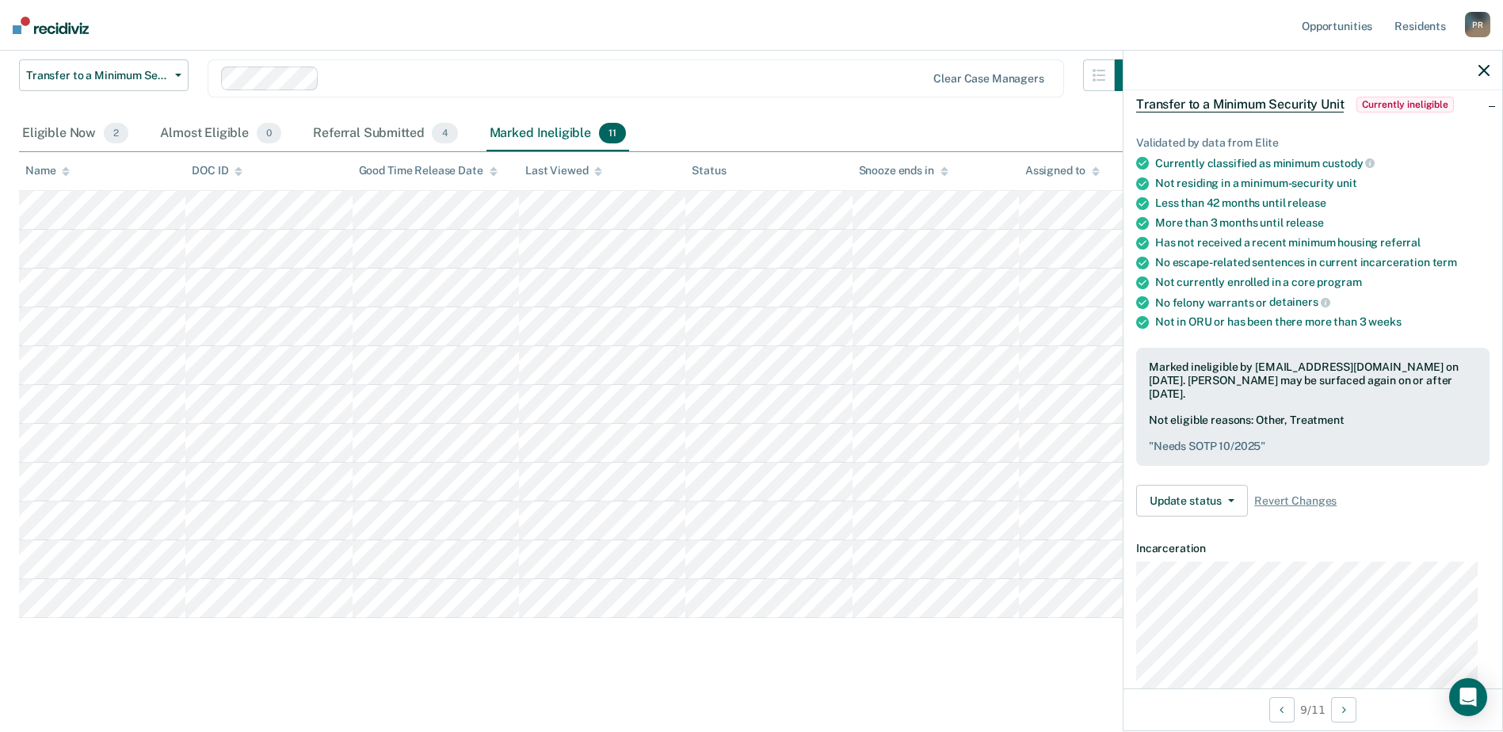
click at [132, 582] on tbody at bounding box center [751, 404] width 1465 height 427
drag, startPoint x: 1111, startPoint y: 627, endPoint x: 194, endPoint y: 666, distance: 917.7
click at [194, 666] on main "Transfer to a Minimum Security Unit This tool helps case managers identify resi…" at bounding box center [751, 336] width 1503 height 781
click at [500, 681] on main "Transfer to a Minimum Security Unit This tool helps case managers identify resi…" at bounding box center [751, 336] width 1503 height 781
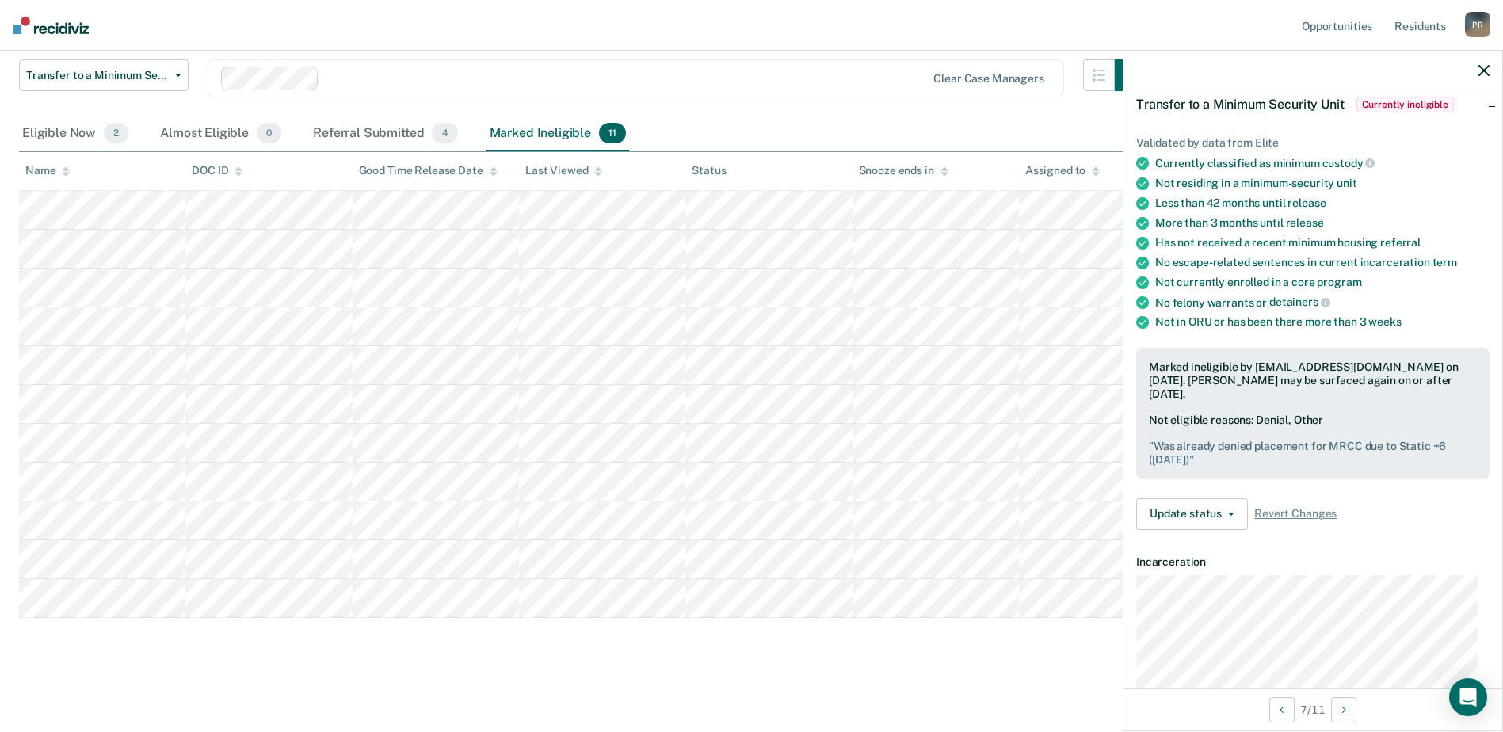
click at [800, 690] on main "Transfer to a Minimum Security Unit This tool helps case managers identify resi…" at bounding box center [751, 336] width 1503 height 781
click at [1486, 69] on icon "button" at bounding box center [1484, 70] width 11 height 11
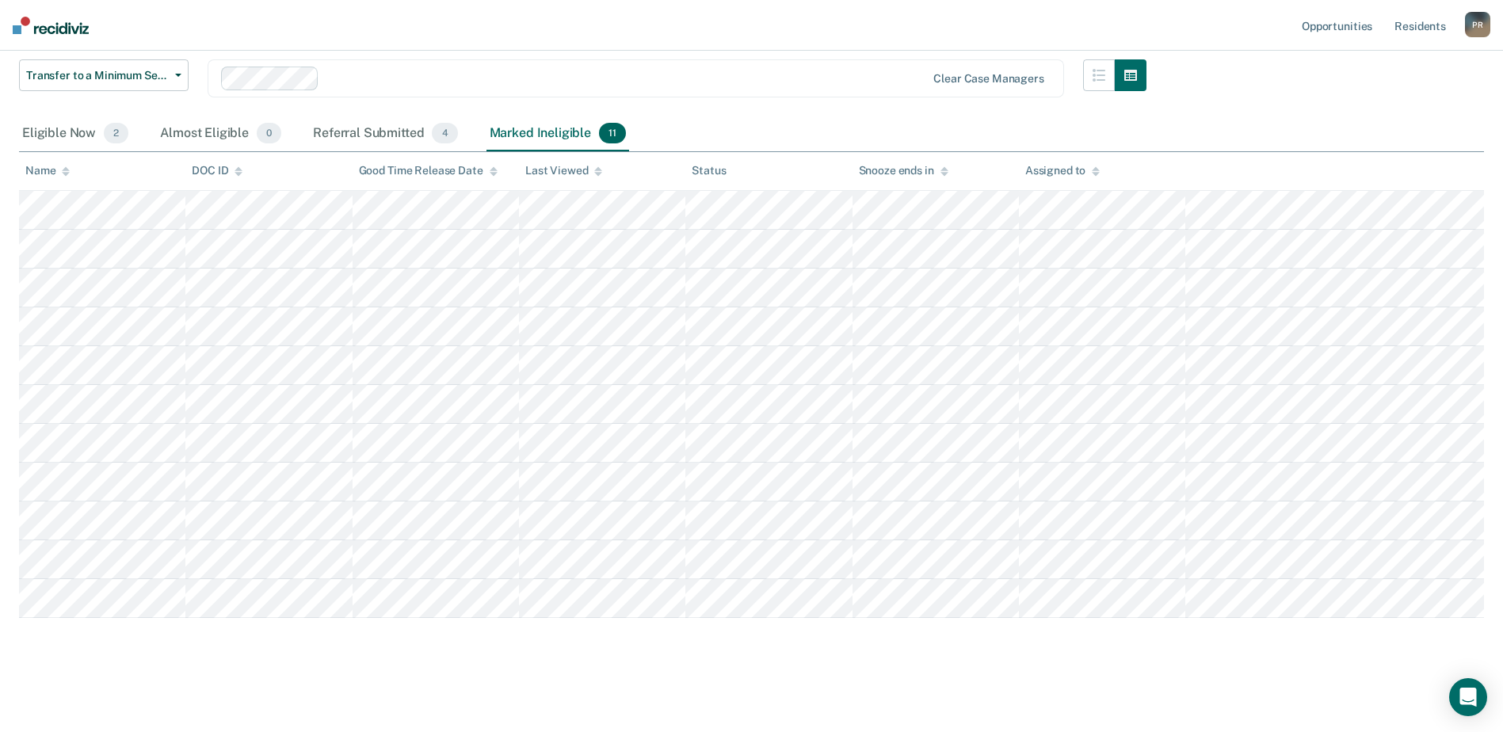
scroll to position [0, 0]
